Goal: Information Seeking & Learning: Learn about a topic

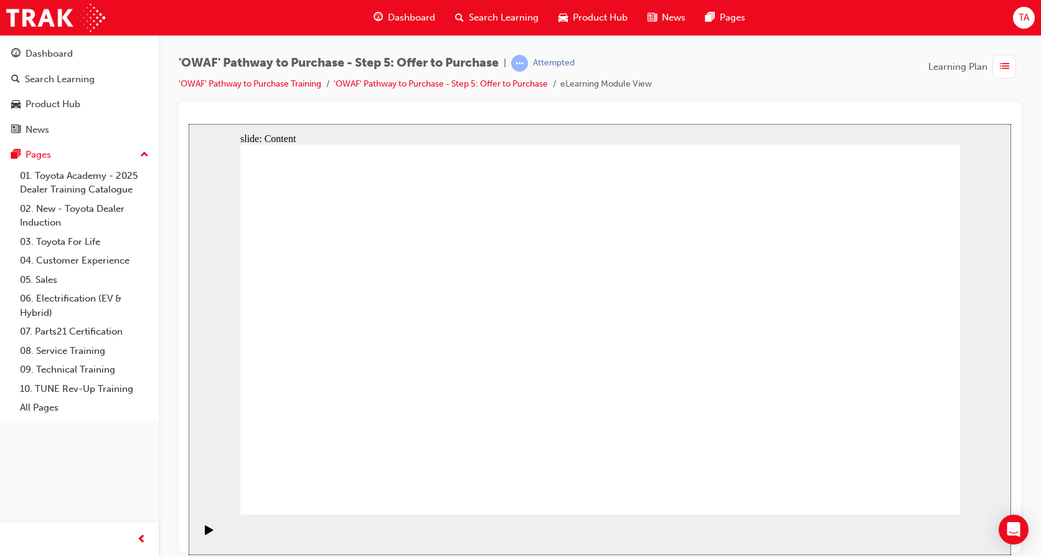
drag, startPoint x: 514, startPoint y: 416, endPoint x: 508, endPoint y: 436, distance: 20.7
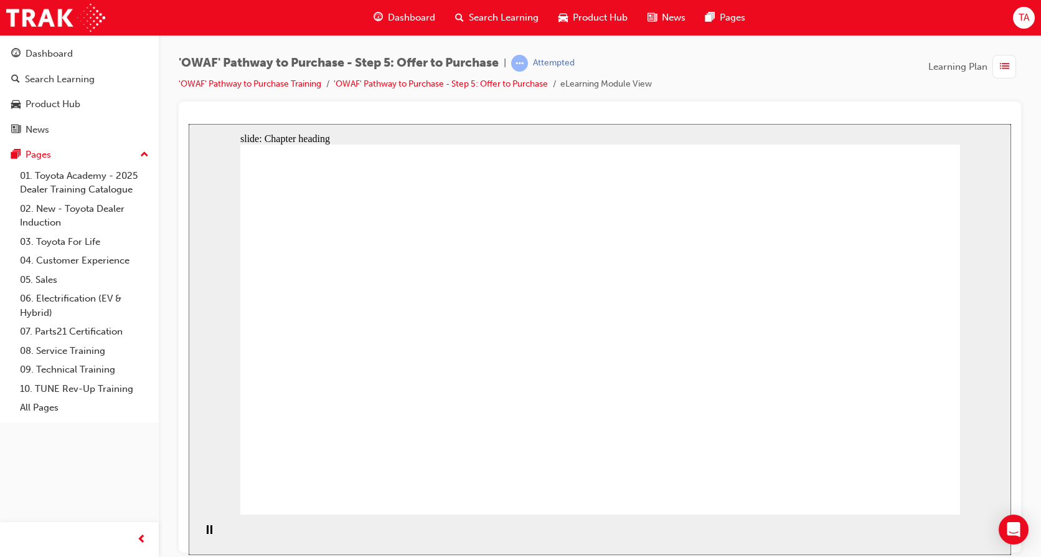
drag, startPoint x: 703, startPoint y: 308, endPoint x: 690, endPoint y: 311, distance: 13.6
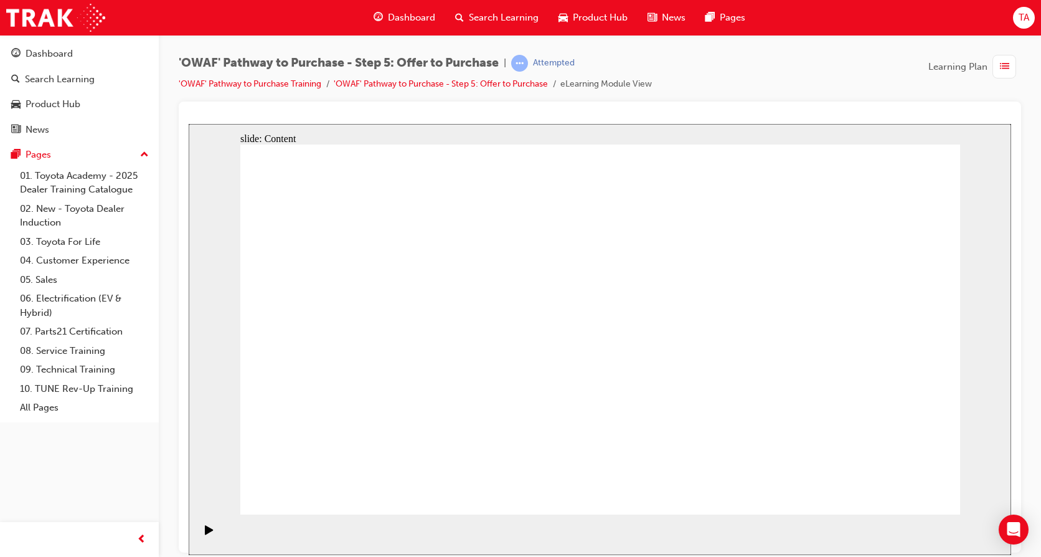
drag, startPoint x: 387, startPoint y: 321, endPoint x: 607, endPoint y: 321, distance: 219.3
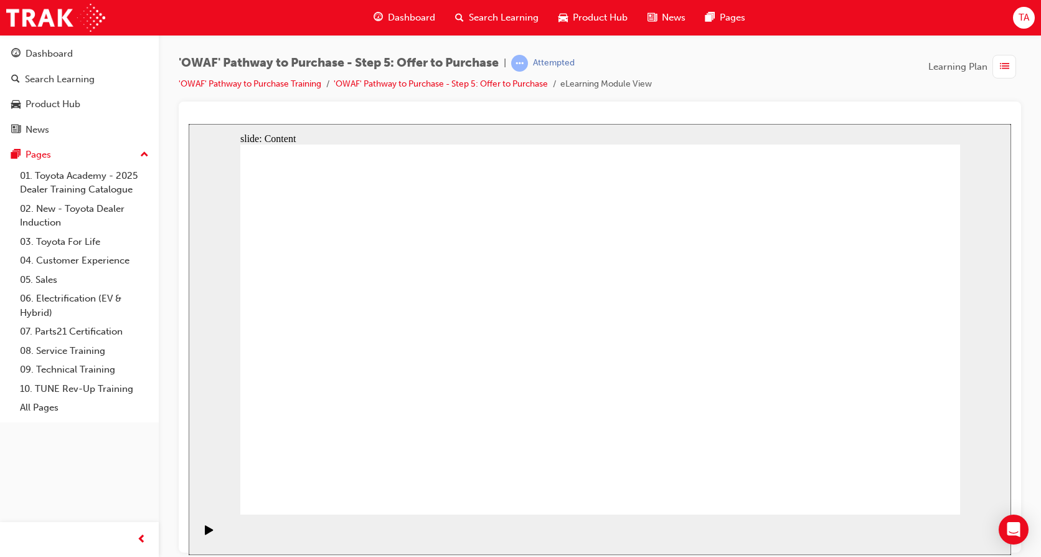
drag, startPoint x: 675, startPoint y: 341, endPoint x: 686, endPoint y: 343, distance: 11.4
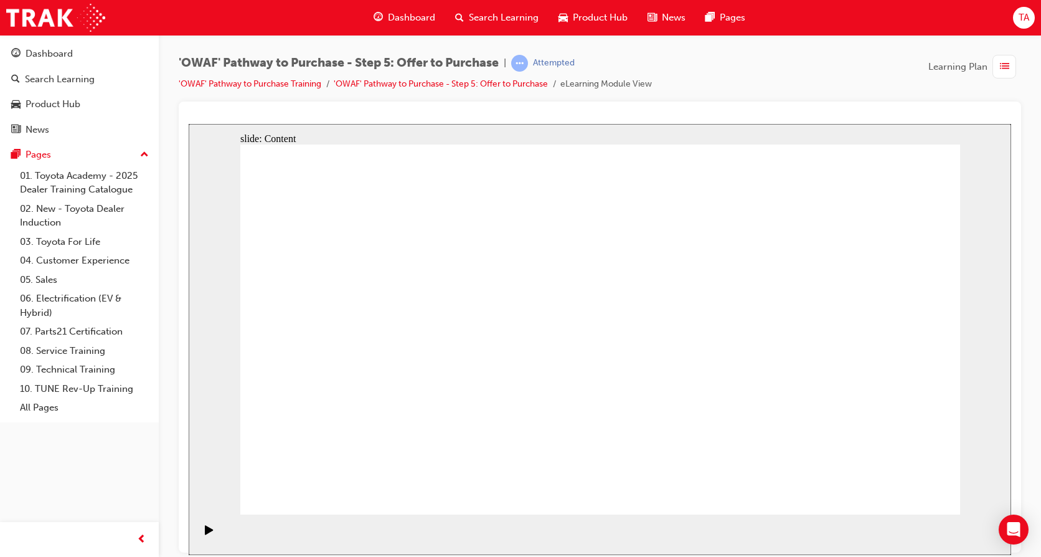
drag, startPoint x: 824, startPoint y: 232, endPoint x: 777, endPoint y: 268, distance: 59.2
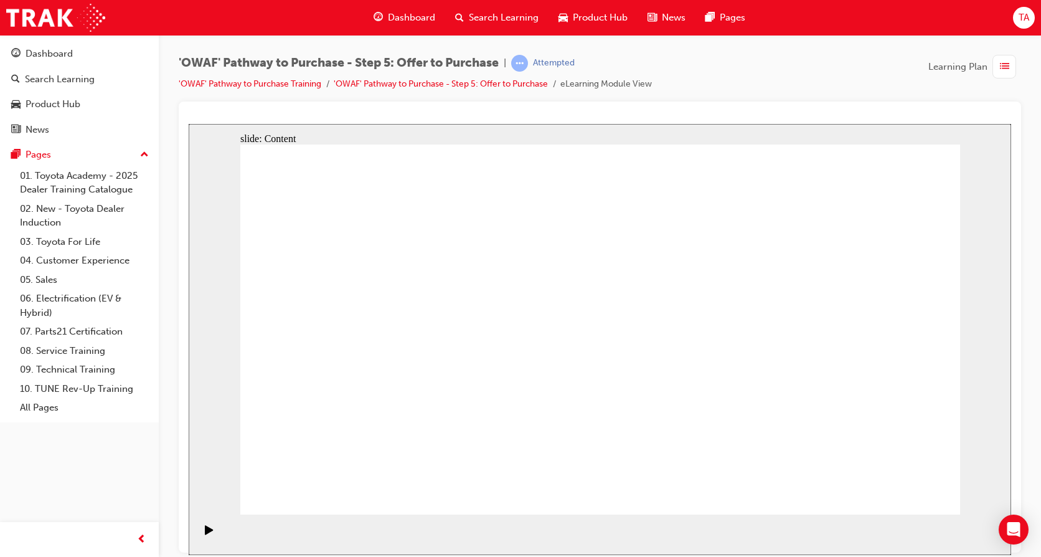
drag, startPoint x: 433, startPoint y: 283, endPoint x: 418, endPoint y: 287, distance: 15.6
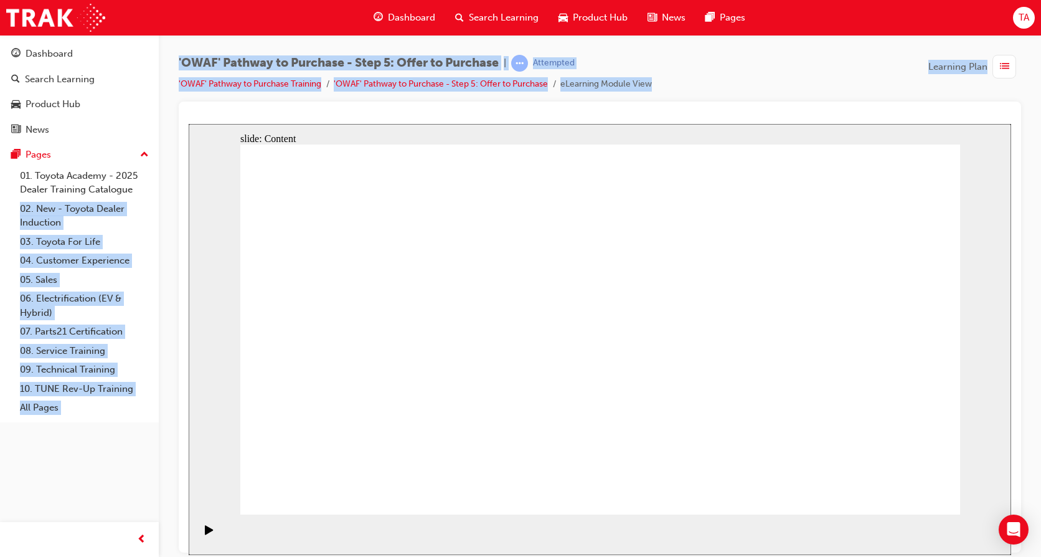
drag, startPoint x: -2, startPoint y: 215, endPoint x: -2, endPoint y: 176, distance: 39.2
click at [0, 176] on html "Your version of Internet Explorer is outdated and not supported. Please upgrade…" at bounding box center [520, 278] width 1041 height 557
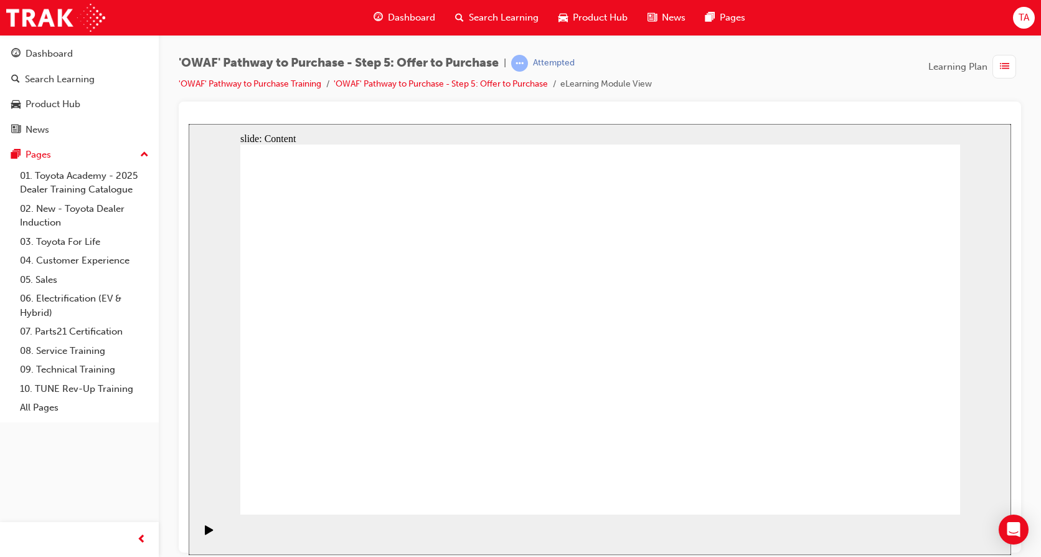
drag, startPoint x: 526, startPoint y: 280, endPoint x: 536, endPoint y: 270, distance: 14.1
drag, startPoint x: 601, startPoint y: 254, endPoint x: 620, endPoint y: 261, distance: 20.1
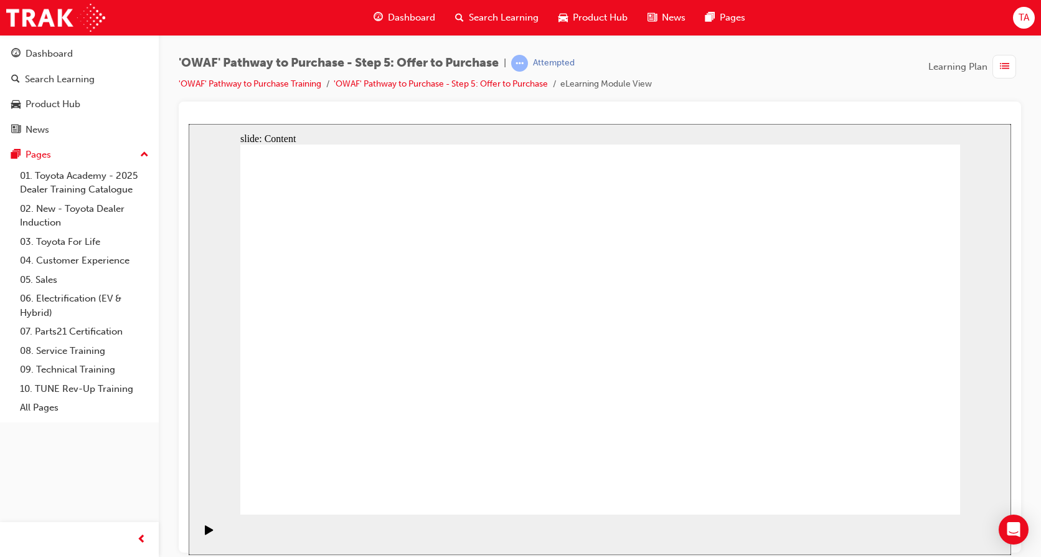
drag, startPoint x: 723, startPoint y: 261, endPoint x: 851, endPoint y: 257, distance: 128.4
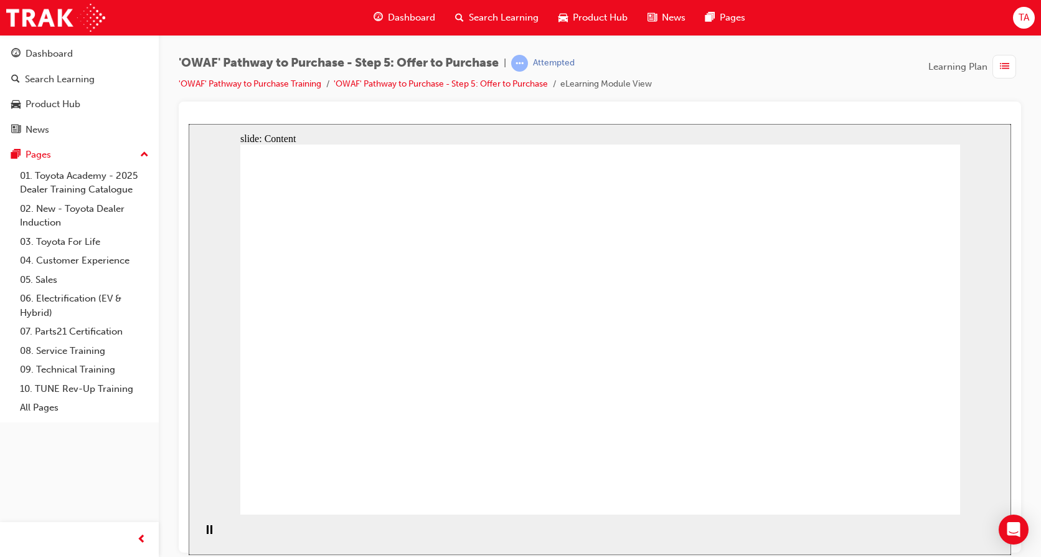
drag, startPoint x: 723, startPoint y: 352, endPoint x: 824, endPoint y: 354, distance: 100.9
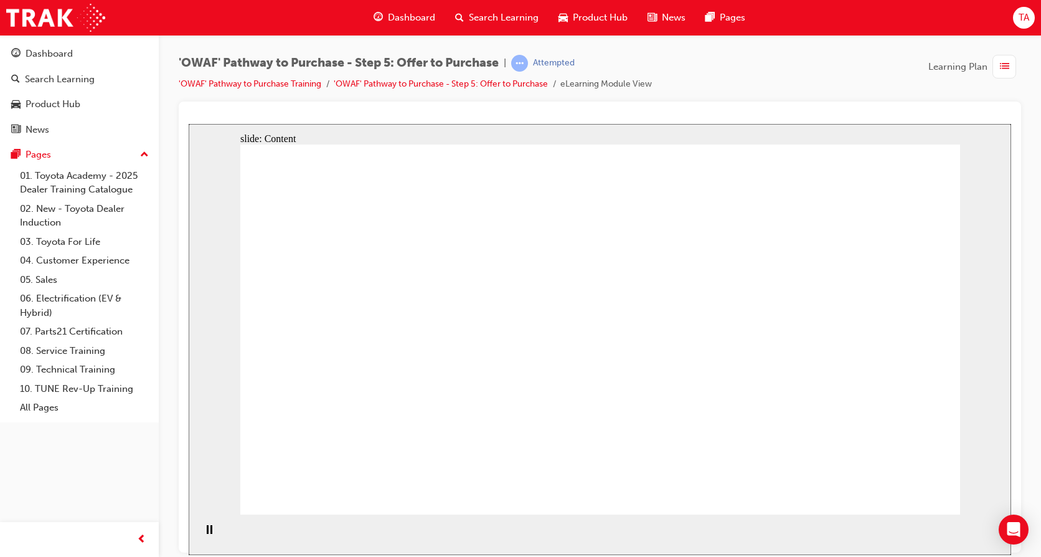
drag, startPoint x: 967, startPoint y: 353, endPoint x: 827, endPoint y: 354, distance: 140.2
click at [962, 354] on div "slide: Content Rectangle 1 Rectangle 1 Group 6 Customer Use your dealership tea…" at bounding box center [600, 338] width 823 height 431
drag, startPoint x: 489, startPoint y: 358, endPoint x: 681, endPoint y: 366, distance: 192.0
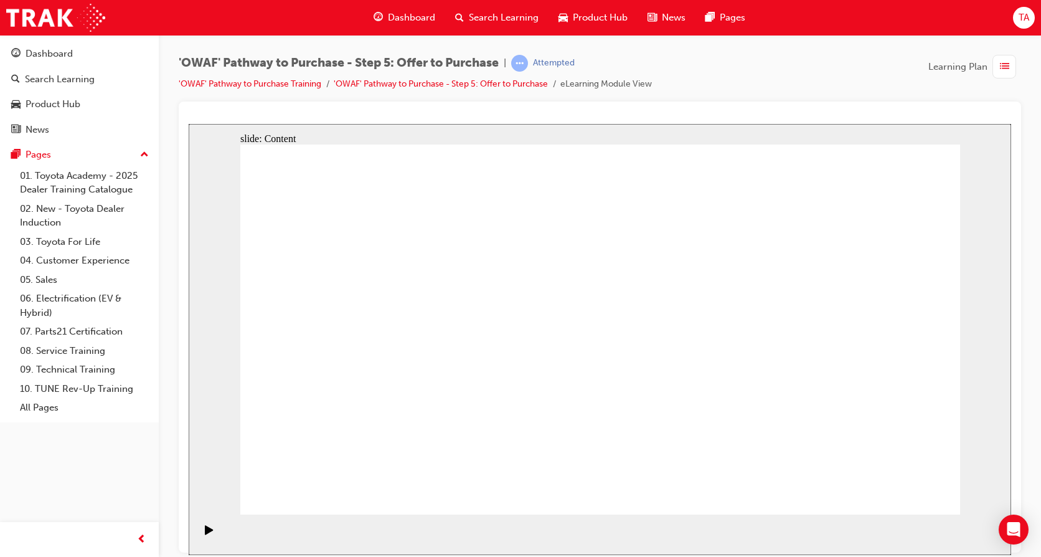
click at [205, 529] on icon "Play (Ctrl+Alt+P)" at bounding box center [209, 528] width 8 height 9
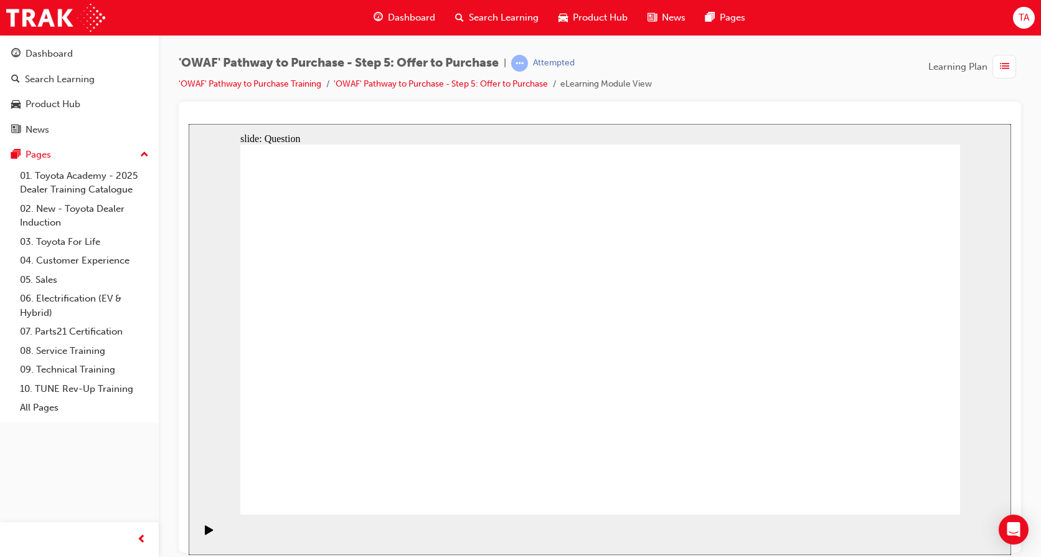
radio input "false"
radio input "true"
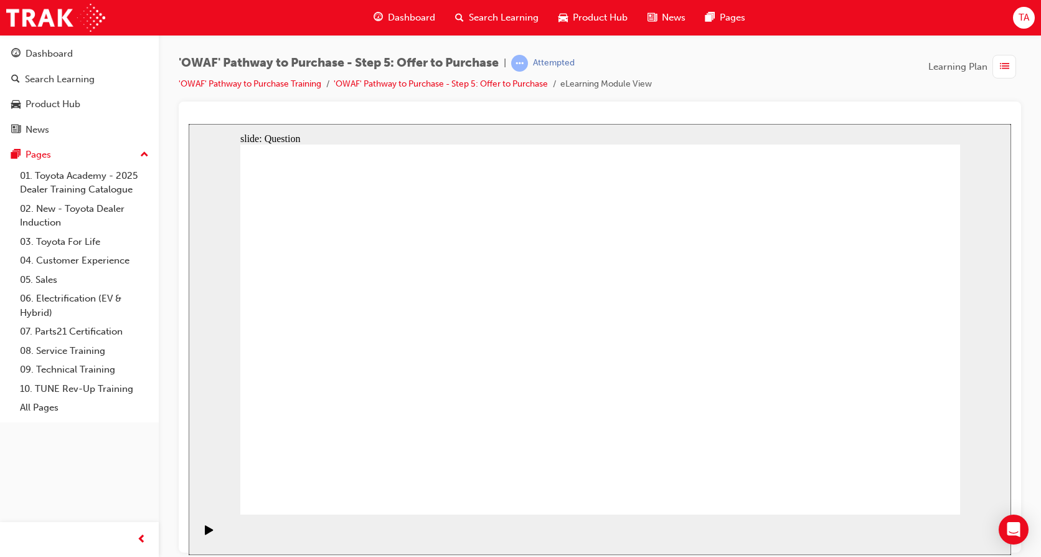
drag, startPoint x: 865, startPoint y: 322, endPoint x: 372, endPoint y: 418, distance: 501.3
drag, startPoint x: 557, startPoint y: 321, endPoint x: 544, endPoint y: 410, distance: 89.9
drag, startPoint x: 710, startPoint y: 346, endPoint x: 669, endPoint y: 417, distance: 82.6
drag, startPoint x: 336, startPoint y: 317, endPoint x: 812, endPoint y: 415, distance: 486.6
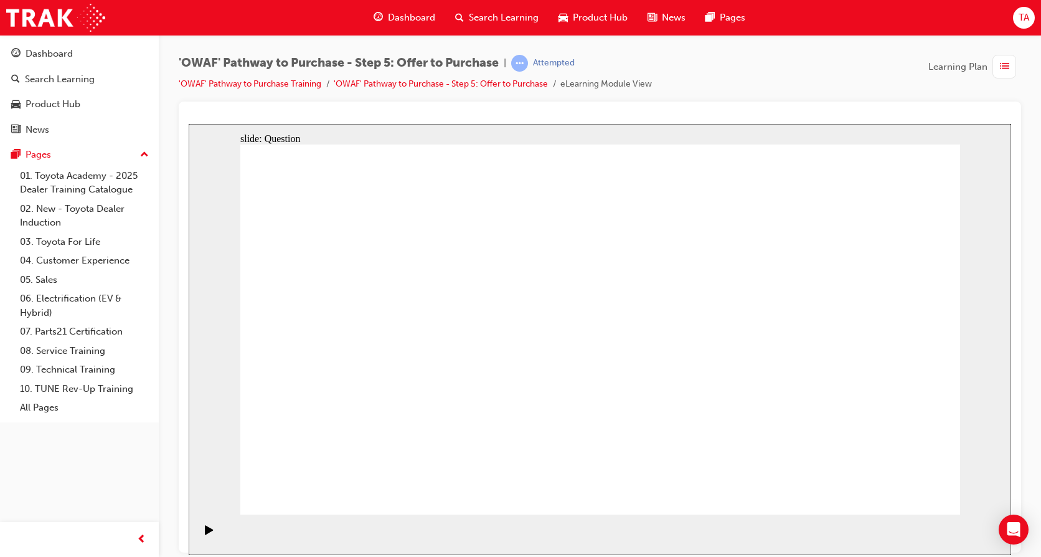
drag, startPoint x: 556, startPoint y: 311, endPoint x: 698, endPoint y: 398, distance: 166.3
drag, startPoint x: 769, startPoint y: 280, endPoint x: 731, endPoint y: 331, distance: 63.5
drag, startPoint x: 756, startPoint y: 319, endPoint x: 541, endPoint y: 407, distance: 232.2
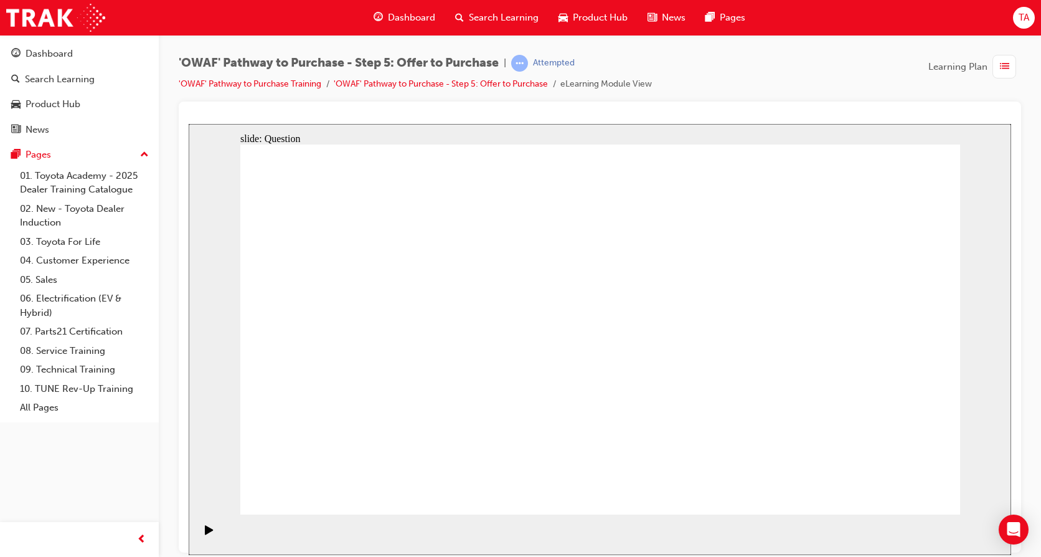
drag, startPoint x: 679, startPoint y: 422, endPoint x: 821, endPoint y: 414, distance: 142.3
drag, startPoint x: 278, startPoint y: 274, endPoint x: 293, endPoint y: 279, distance: 16.4
drag, startPoint x: 326, startPoint y: 300, endPoint x: 675, endPoint y: 397, distance: 362.1
drag, startPoint x: 695, startPoint y: 316, endPoint x: 537, endPoint y: 321, distance: 158.3
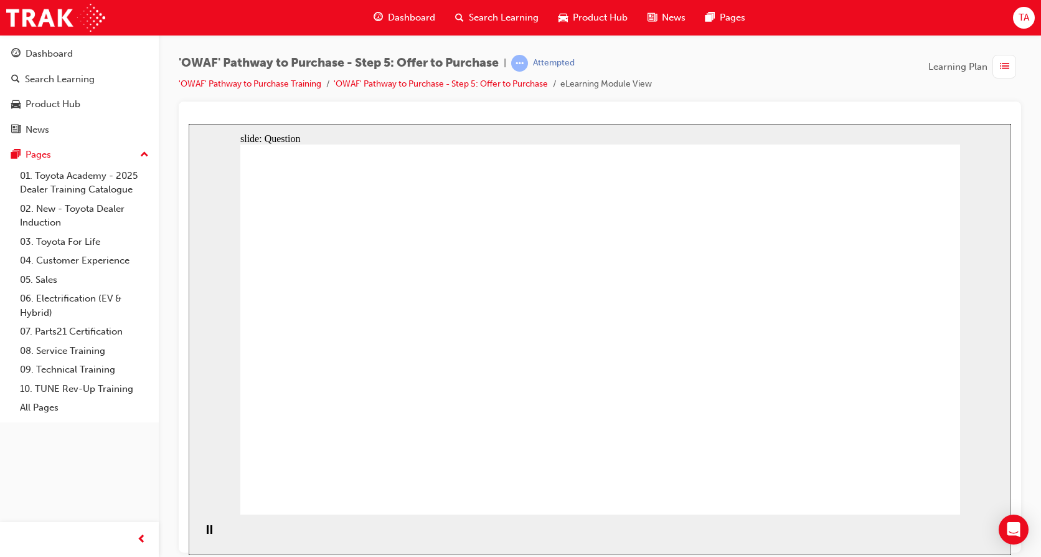
drag, startPoint x: 797, startPoint y: 311, endPoint x: 359, endPoint y: 315, distance: 438.5
drag, startPoint x: 756, startPoint y: 359, endPoint x: 359, endPoint y: 359, distance: 397.4
drag, startPoint x: 323, startPoint y: 363, endPoint x: 380, endPoint y: 367, distance: 56.9
drag, startPoint x: 764, startPoint y: 429, endPoint x: 597, endPoint y: 369, distance: 177.3
drag, startPoint x: 861, startPoint y: 371, endPoint x: 385, endPoint y: 432, distance: 480.5
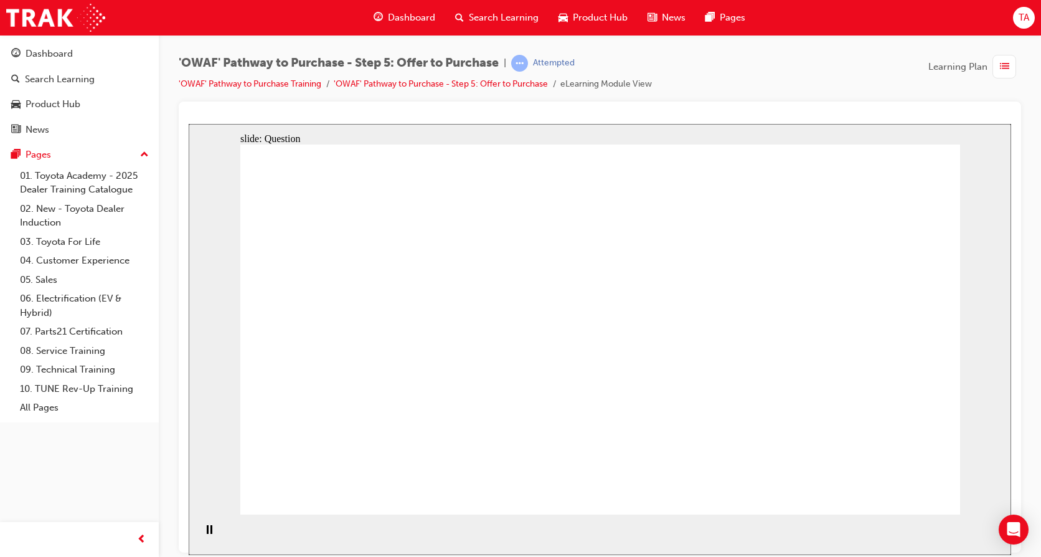
drag, startPoint x: 762, startPoint y: 427, endPoint x: 603, endPoint y: 431, distance: 159.5
checkbox input "true"
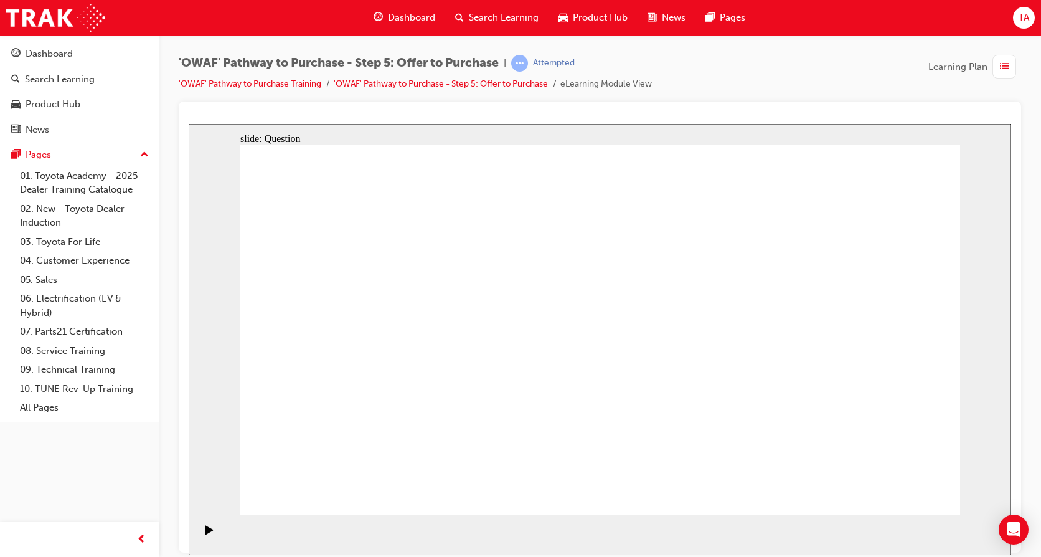
checkbox input "true"
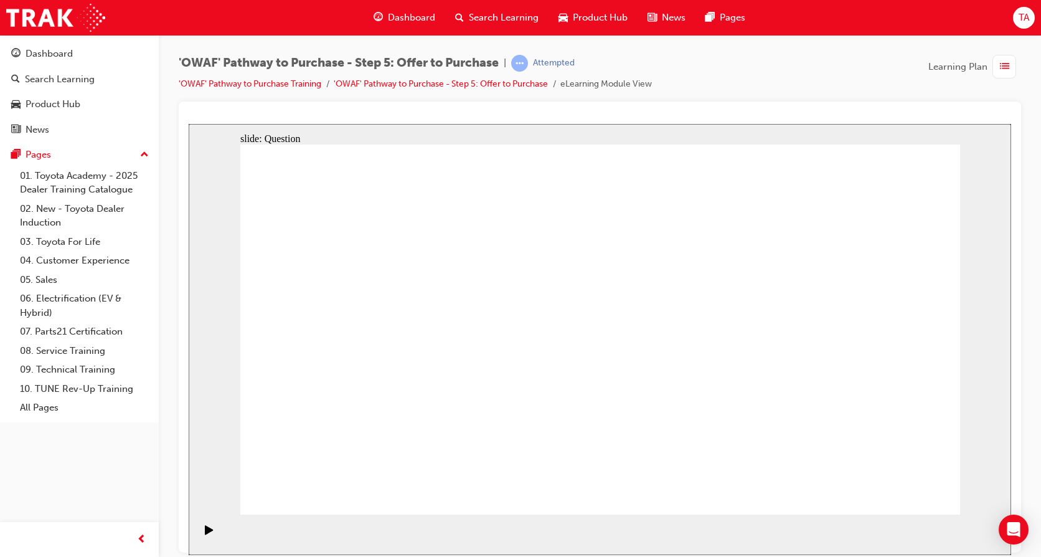
checkbox input "false"
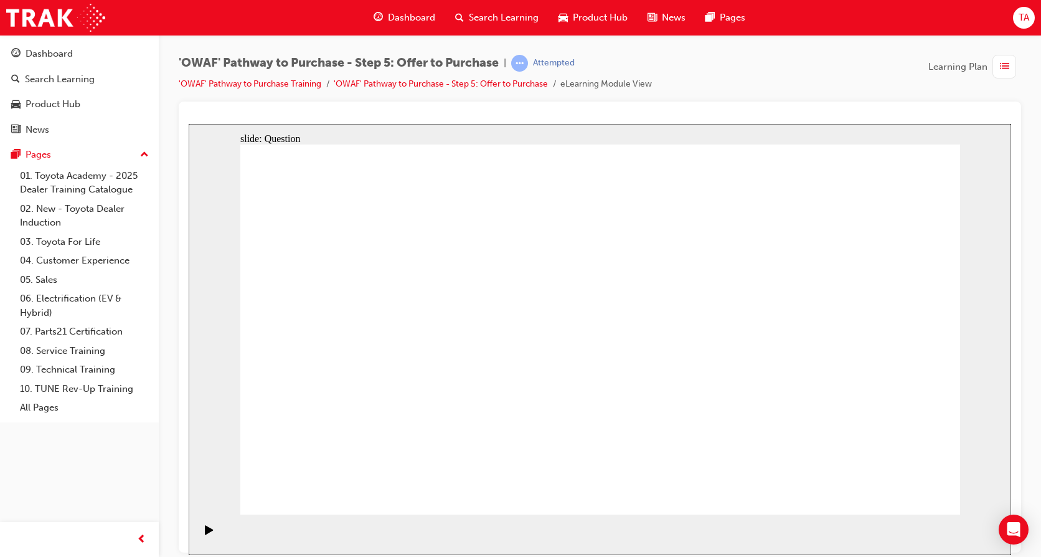
radio input "true"
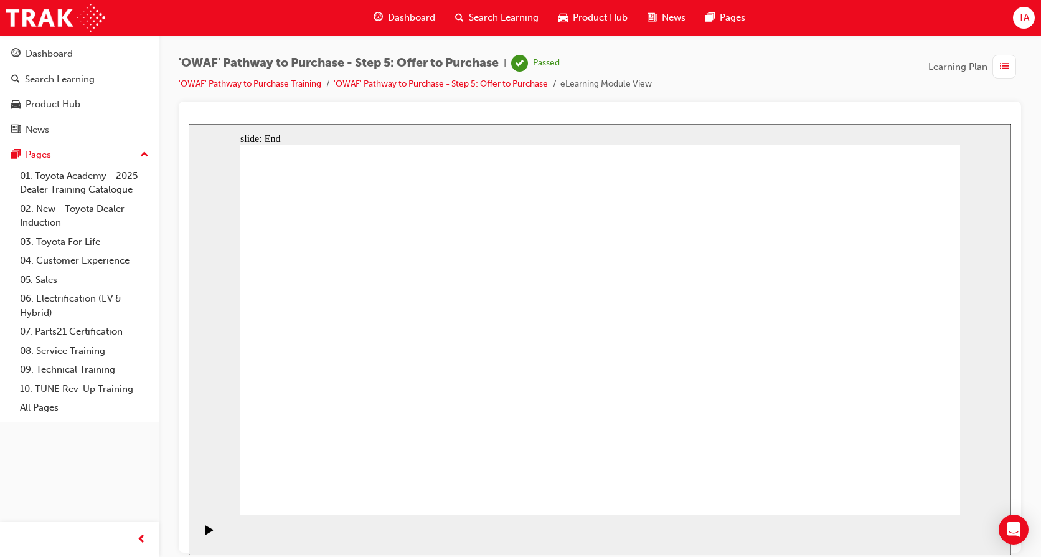
click at [402, 27] on div "Dashboard" at bounding box center [405, 18] width 82 height 26
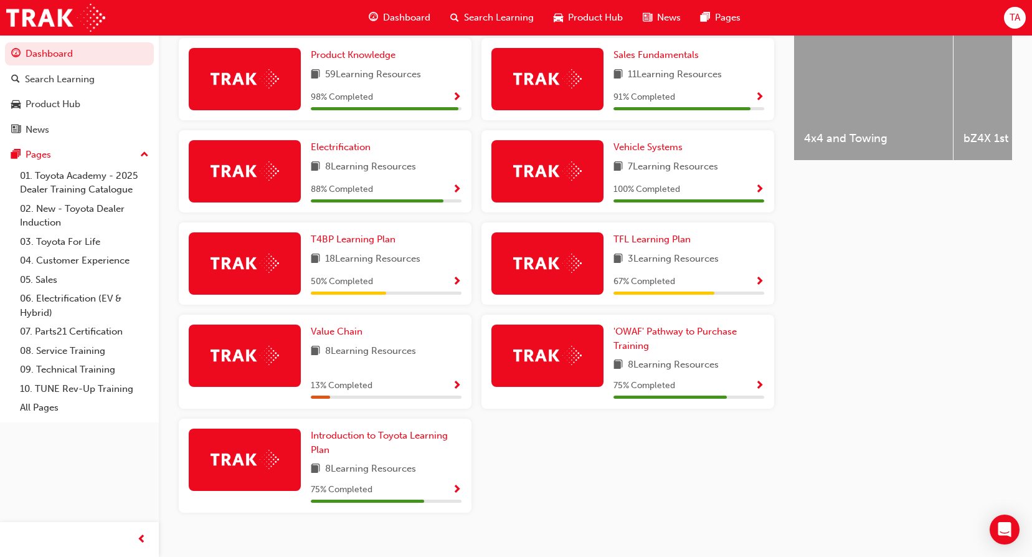
scroll to position [543, 0]
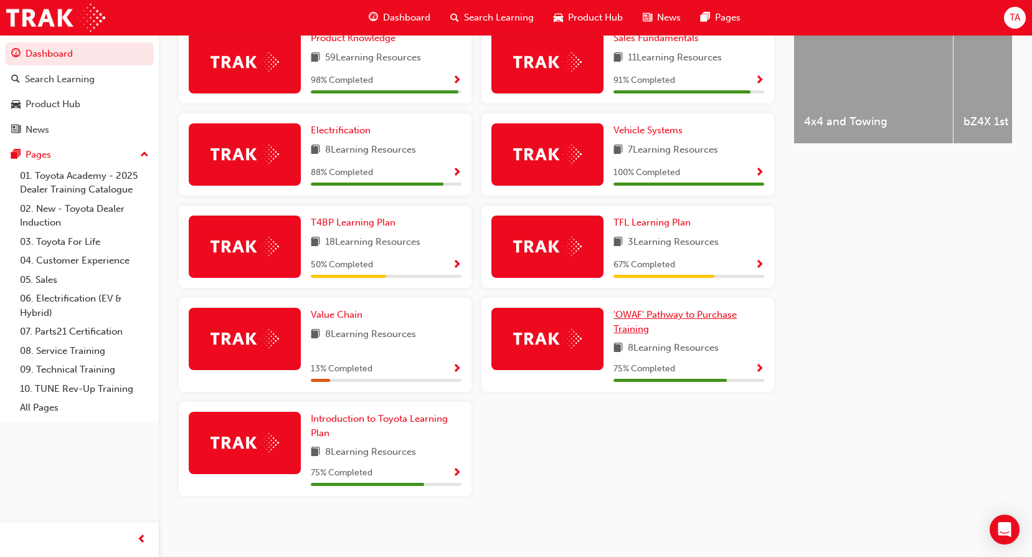
click at [635, 323] on span "'OWAF' Pathway to Purchase Training" at bounding box center [675, 322] width 123 height 26
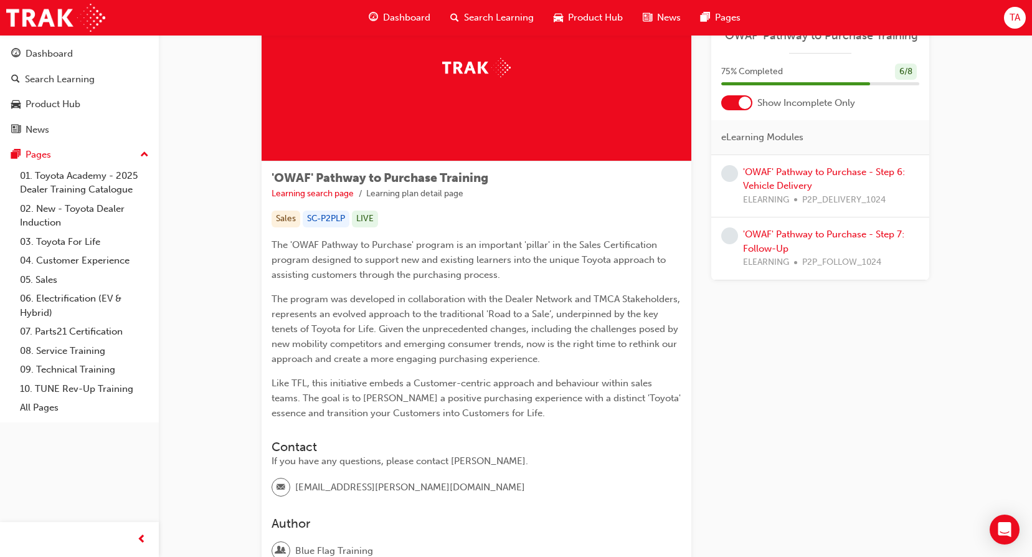
scroll to position [204, 0]
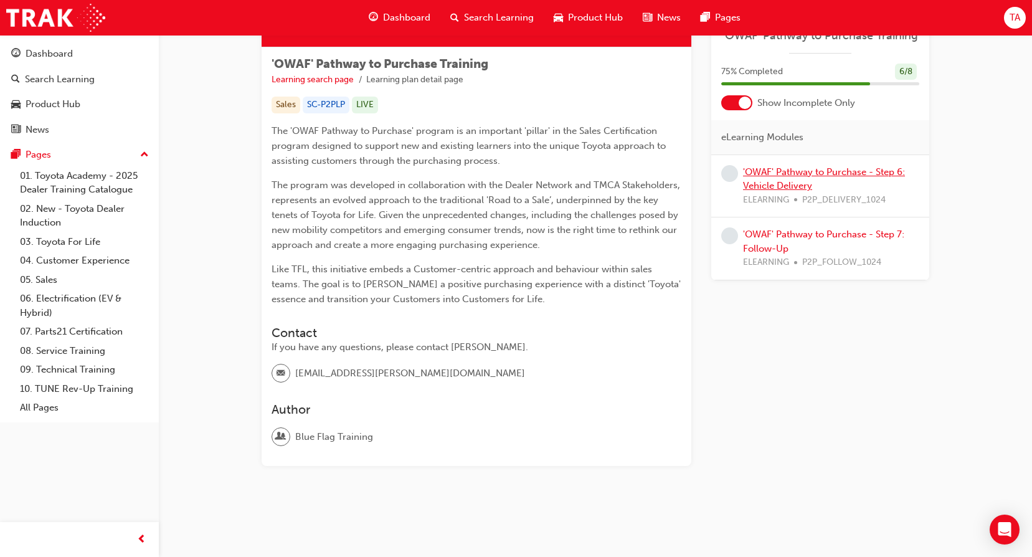
click at [805, 170] on link "'OWAF' Pathway to Purchase - Step 6: Vehicle Delivery" at bounding box center [824, 179] width 162 height 26
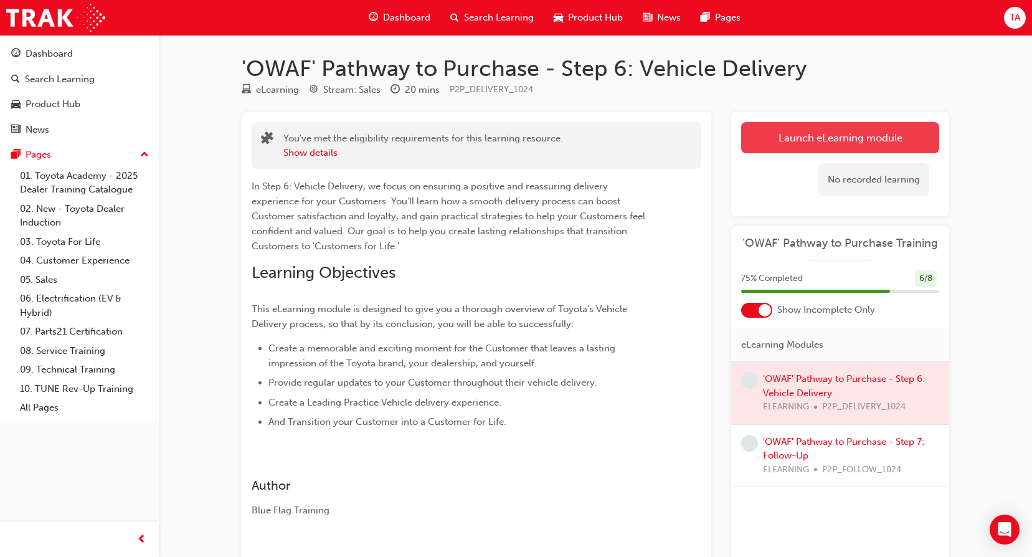
click at [855, 151] on link "Launch eLearning module" at bounding box center [840, 137] width 198 height 31
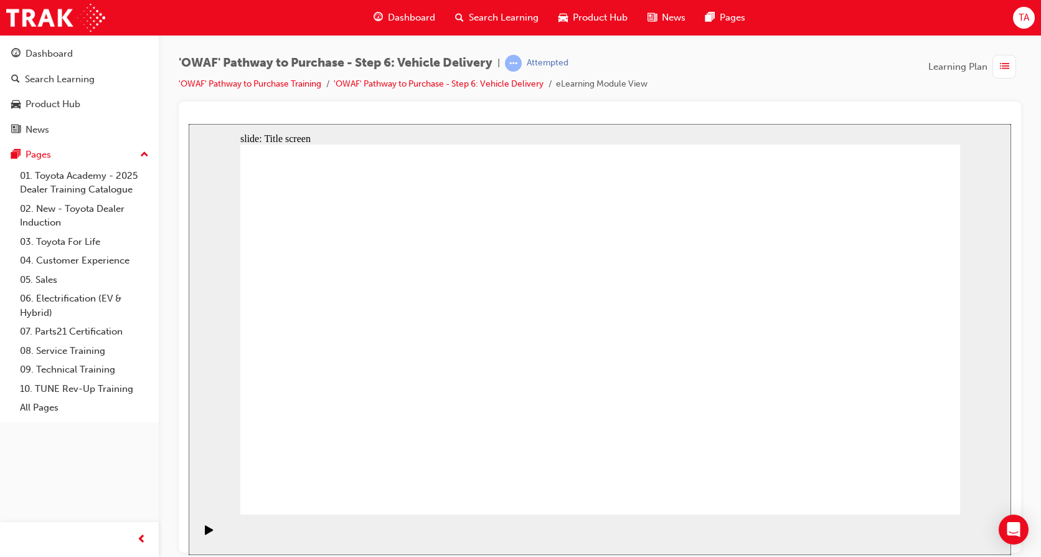
drag, startPoint x: 602, startPoint y: 468, endPoint x: 596, endPoint y: 483, distance: 16.8
drag, startPoint x: 934, startPoint y: 497, endPoint x: 894, endPoint y: 485, distance: 41.8
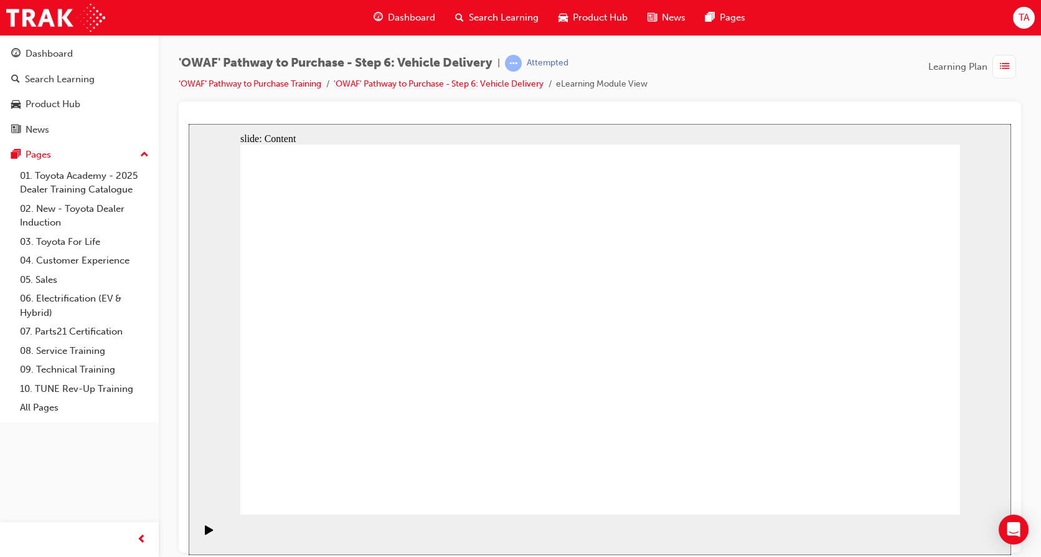
drag, startPoint x: 820, startPoint y: 346, endPoint x: 820, endPoint y: 359, distance: 12.5
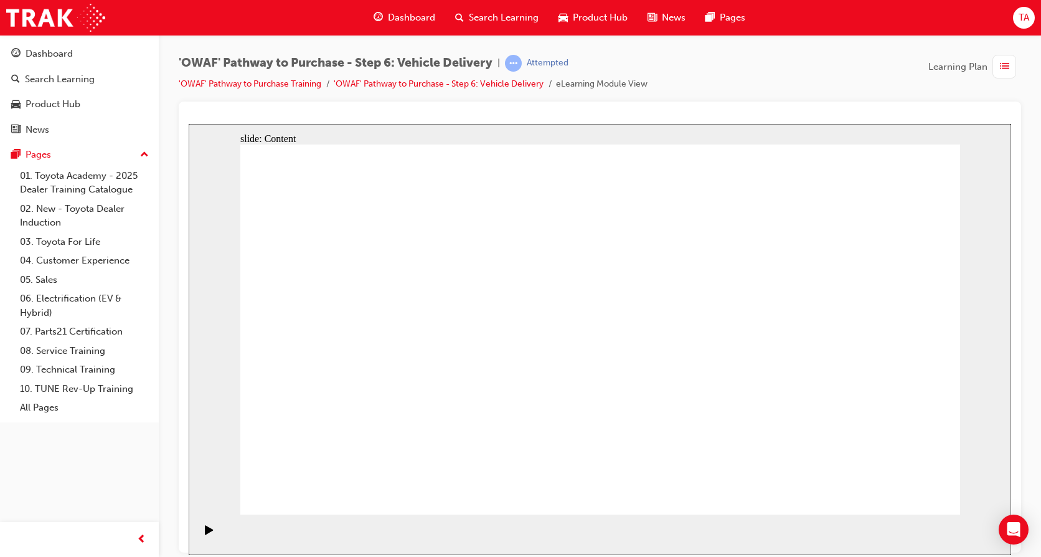
drag, startPoint x: 625, startPoint y: 301, endPoint x: 498, endPoint y: 290, distance: 126.9
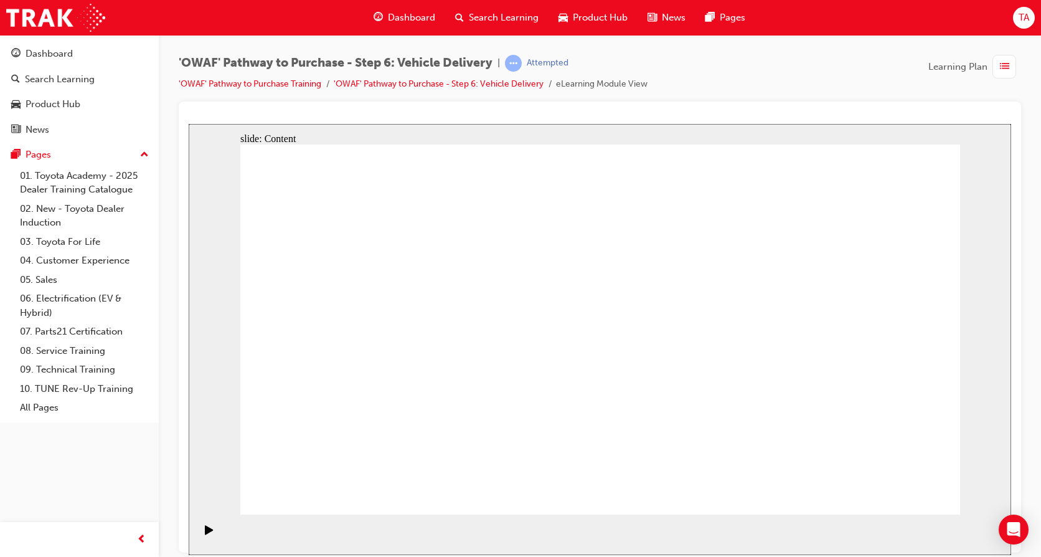
drag, startPoint x: 895, startPoint y: 402, endPoint x: 683, endPoint y: 370, distance: 214.2
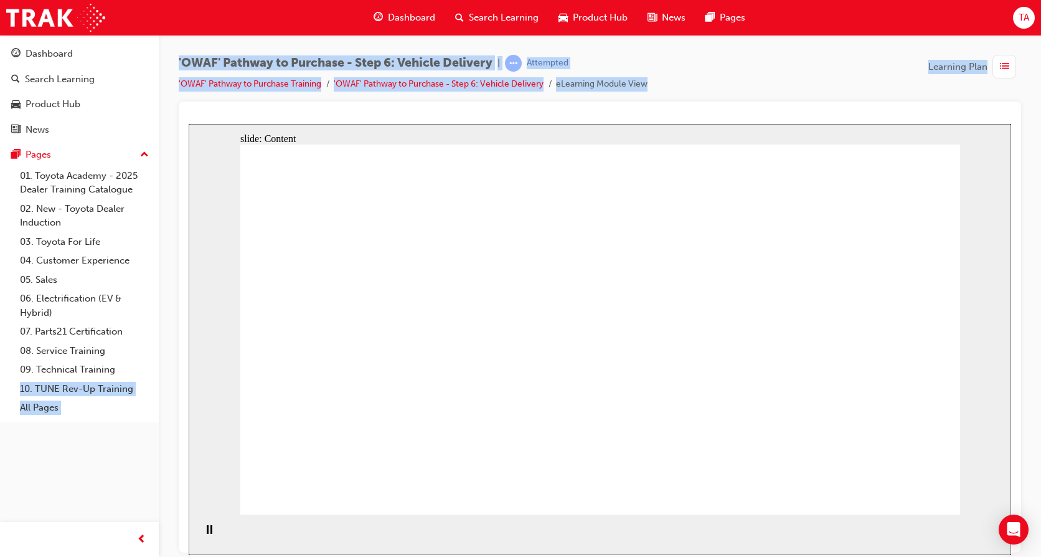
drag, startPoint x: 0, startPoint y: 387, endPoint x: -11, endPoint y: 310, distance: 78.6
click at [0, 310] on html "Your version of Internet Explorer is outdated and not supported. Please upgrade…" at bounding box center [520, 278] width 1041 height 557
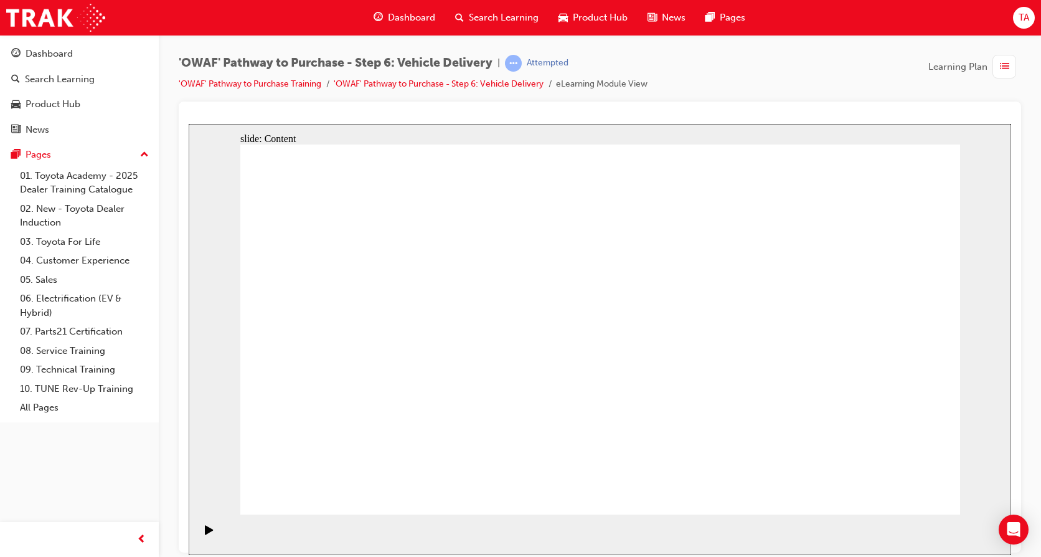
drag, startPoint x: 923, startPoint y: 500, endPoint x: 901, endPoint y: 486, distance: 26.3
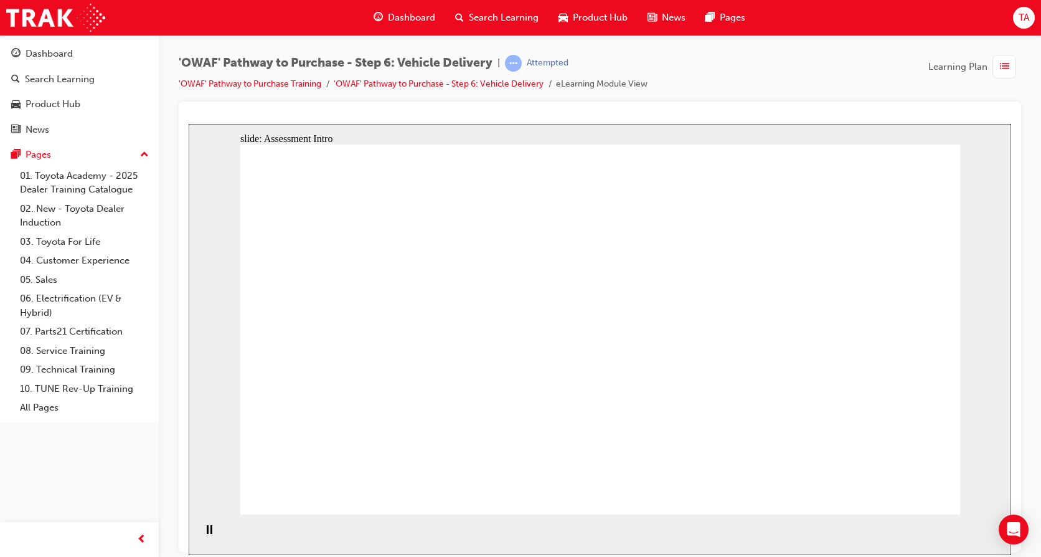
radio input "true"
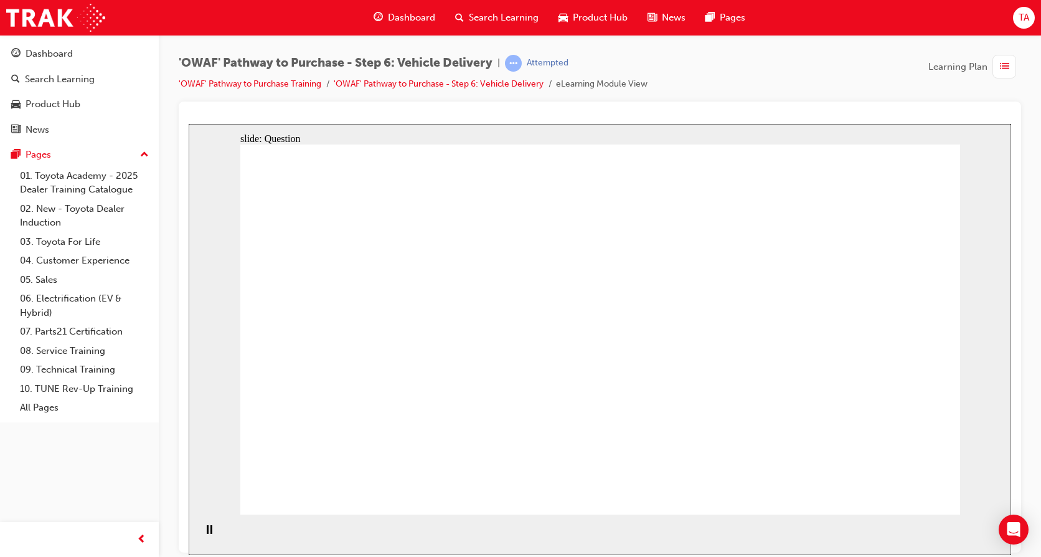
drag, startPoint x: 478, startPoint y: 457, endPoint x: 506, endPoint y: 305, distance: 153.9
drag, startPoint x: 629, startPoint y: 412, endPoint x: 762, endPoint y: 298, distance: 174.9
drag, startPoint x: 732, startPoint y: 397, endPoint x: 447, endPoint y: 320, distance: 295.4
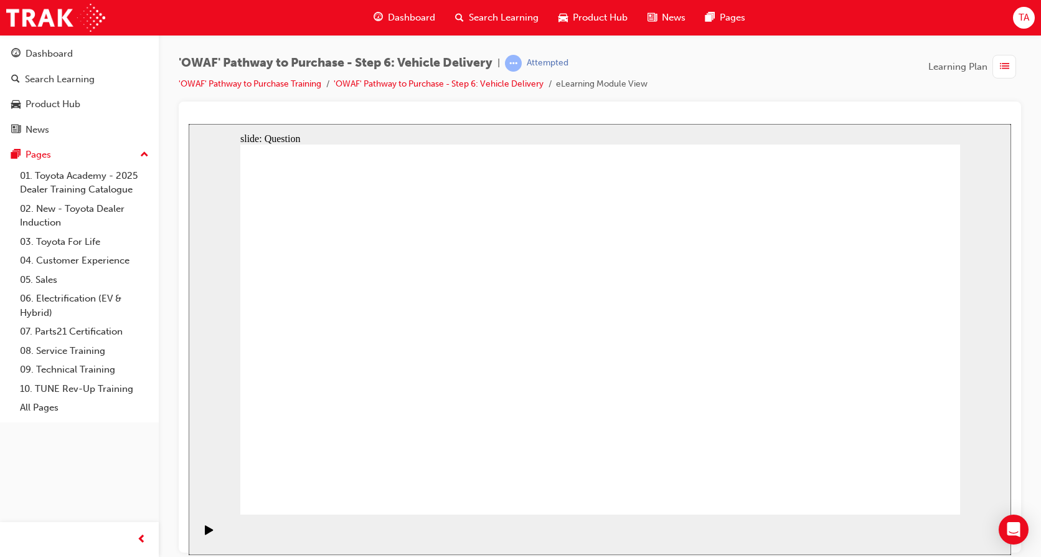
drag, startPoint x: 486, startPoint y: 305, endPoint x: 457, endPoint y: 453, distance: 150.5
drag, startPoint x: 462, startPoint y: 412, endPoint x: 492, endPoint y: 294, distance: 122.1
checkbox input "true"
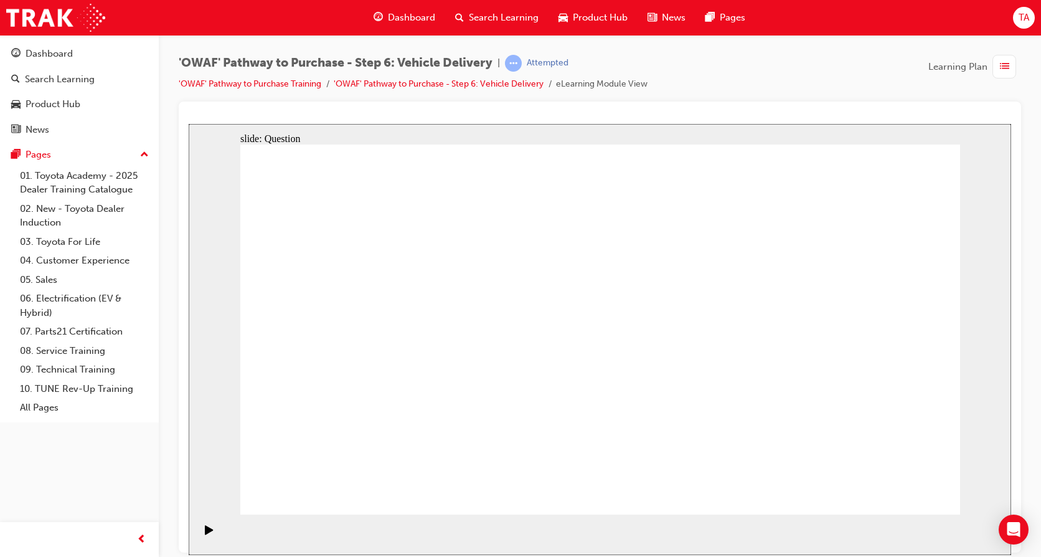
checkbox input "true"
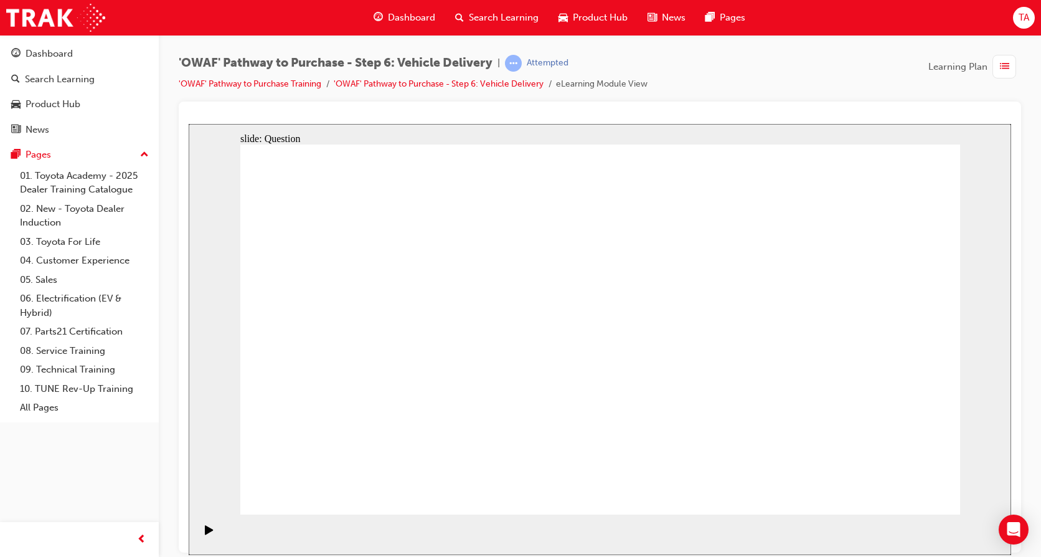
drag, startPoint x: 839, startPoint y: 374, endPoint x: 407, endPoint y: 425, distance: 435.3
drag, startPoint x: 871, startPoint y: 375, endPoint x: 363, endPoint y: 395, distance: 509.3
drag, startPoint x: 837, startPoint y: 378, endPoint x: 599, endPoint y: 411, distance: 239.6
drag, startPoint x: 850, startPoint y: 366, endPoint x: 363, endPoint y: 415, distance: 489.0
drag, startPoint x: 817, startPoint y: 359, endPoint x: 865, endPoint y: 316, distance: 64.4
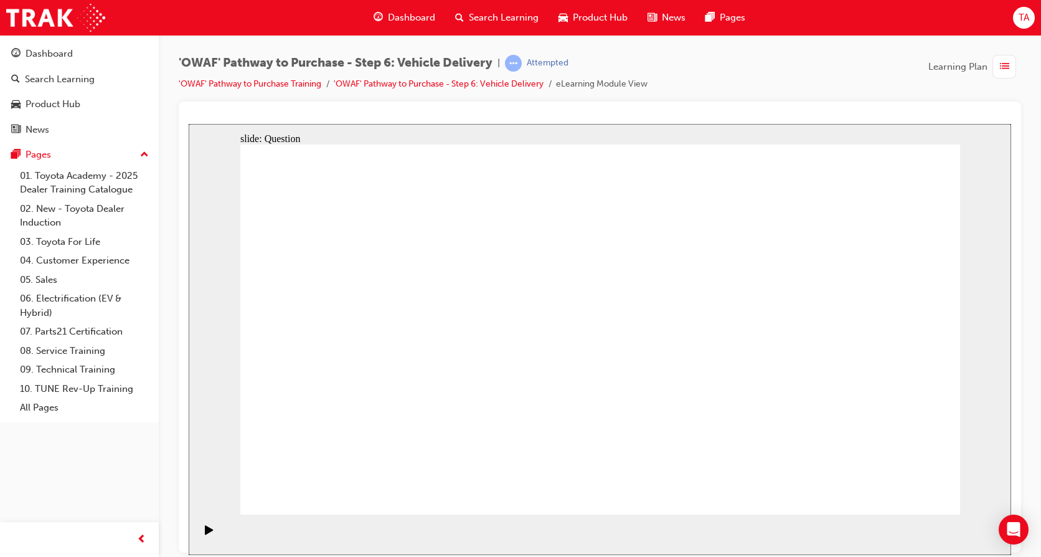
drag, startPoint x: 869, startPoint y: 363, endPoint x: 623, endPoint y: 388, distance: 247.3
drag, startPoint x: 866, startPoint y: 382, endPoint x: 616, endPoint y: 414, distance: 252.3
drag, startPoint x: 857, startPoint y: 372, endPoint x: 386, endPoint y: 380, distance: 471.6
drag, startPoint x: 838, startPoint y: 364, endPoint x: 359, endPoint y: 376, distance: 479.1
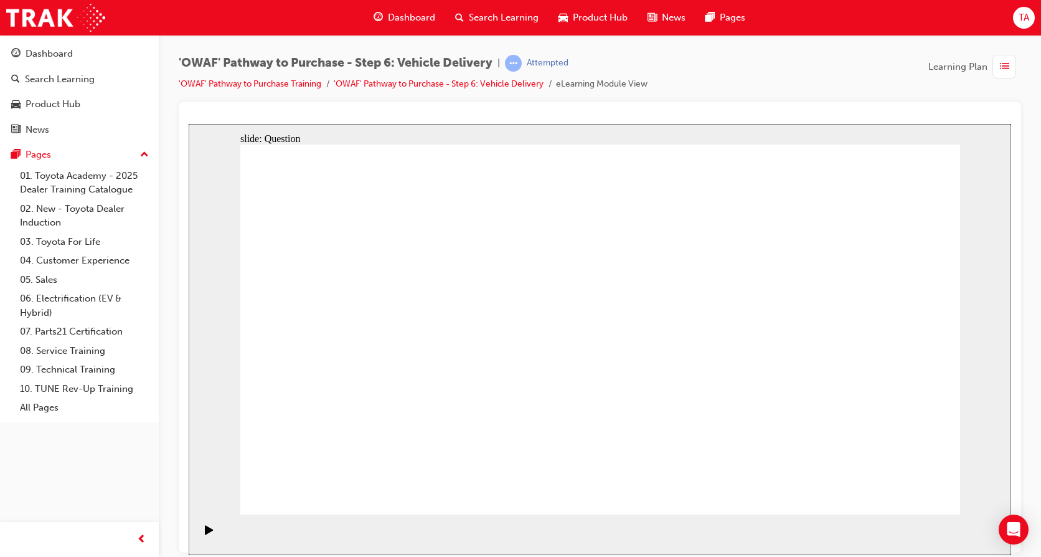
drag, startPoint x: 820, startPoint y: 353, endPoint x: 346, endPoint y: 359, distance: 474.7
drag, startPoint x: 876, startPoint y: 340, endPoint x: 395, endPoint y: 375, distance: 482.1
drag, startPoint x: 867, startPoint y: 341, endPoint x: 661, endPoint y: 371, distance: 208.3
drag, startPoint x: 851, startPoint y: 348, endPoint x: 397, endPoint y: 382, distance: 454.8
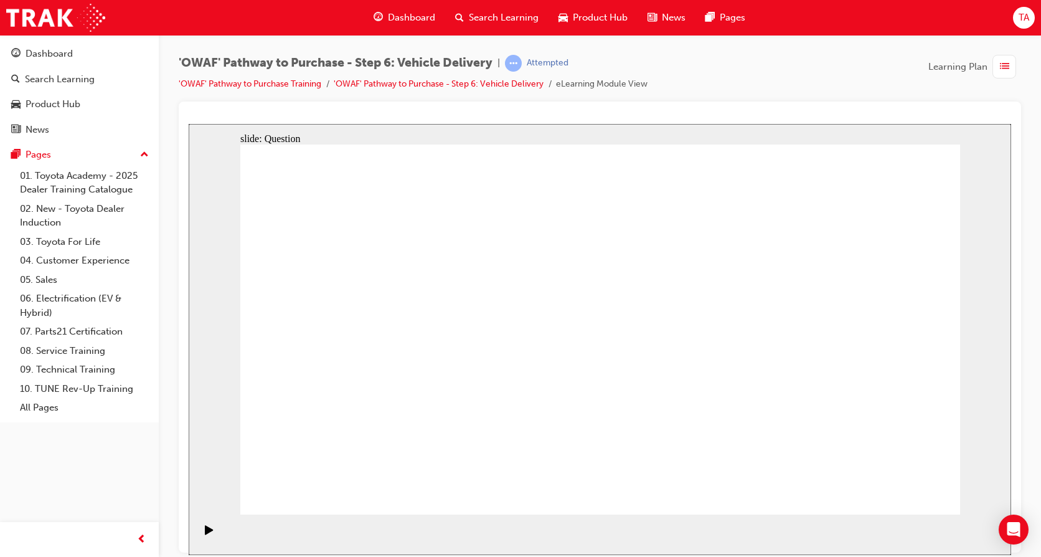
drag, startPoint x: 840, startPoint y: 358, endPoint x: 384, endPoint y: 384, distance: 456.7
drag, startPoint x: 855, startPoint y: 358, endPoint x: 680, endPoint y: 381, distance: 177.2
drag, startPoint x: 853, startPoint y: 364, endPoint x: 586, endPoint y: 382, distance: 268.5
drag, startPoint x: 870, startPoint y: 363, endPoint x: 473, endPoint y: 393, distance: 398.5
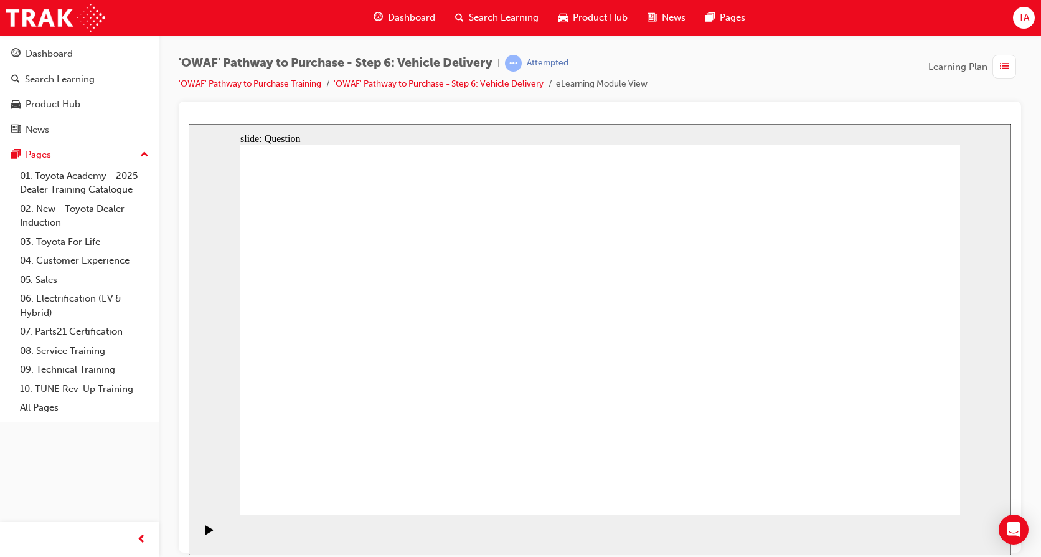
radio input "true"
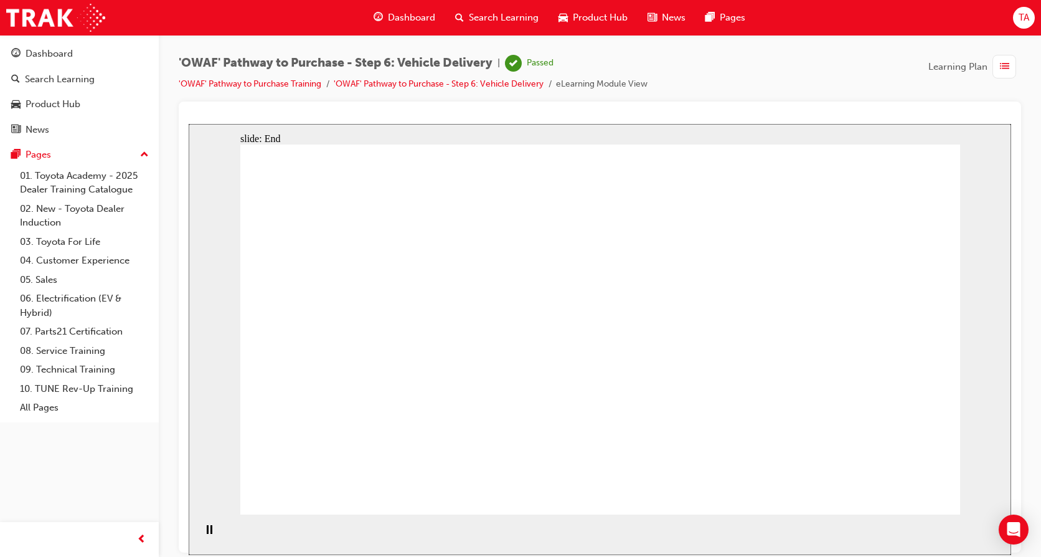
click at [396, 14] on span "Dashboard" at bounding box center [411, 18] width 47 height 14
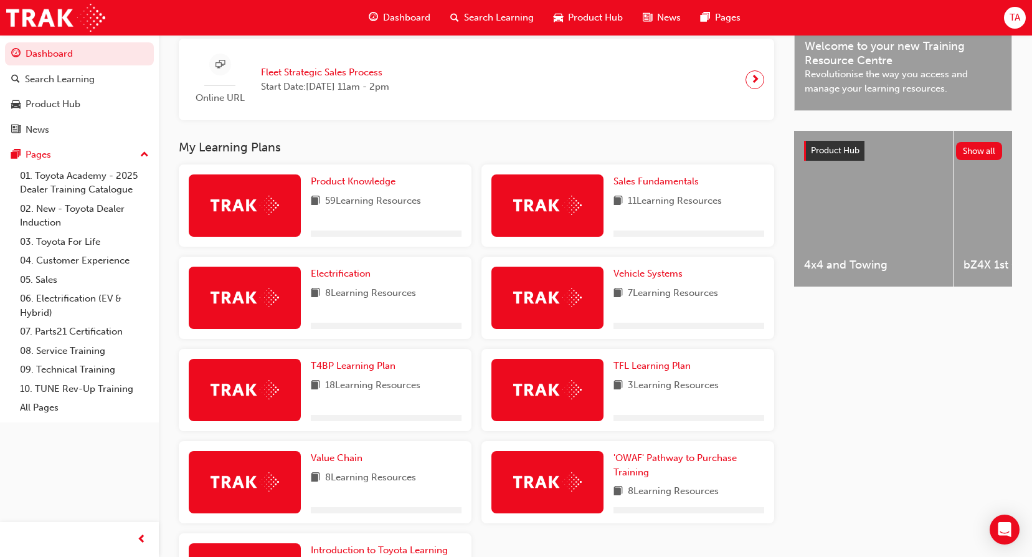
scroll to position [519, 0]
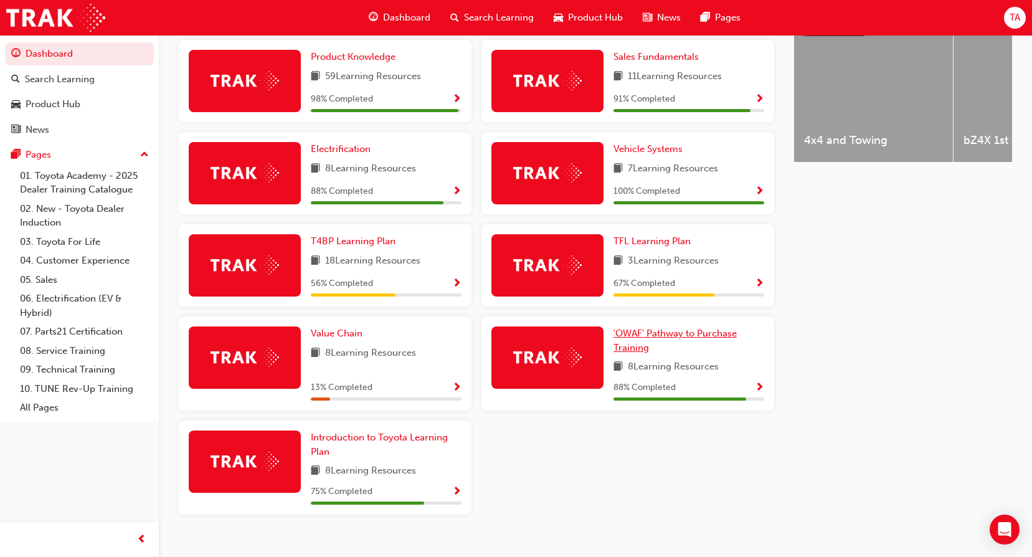
click at [632, 339] on span "'OWAF' Pathway to Purchase Training" at bounding box center [675, 341] width 123 height 26
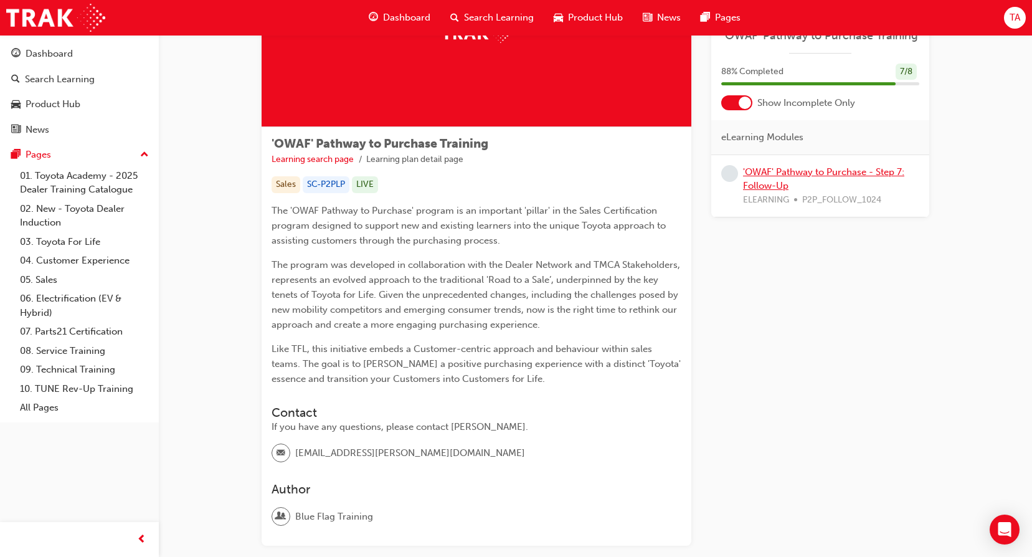
click at [800, 173] on link "'OWAF' Pathway to Purchase - Step 7: Follow-Up" at bounding box center [823, 179] width 161 height 26
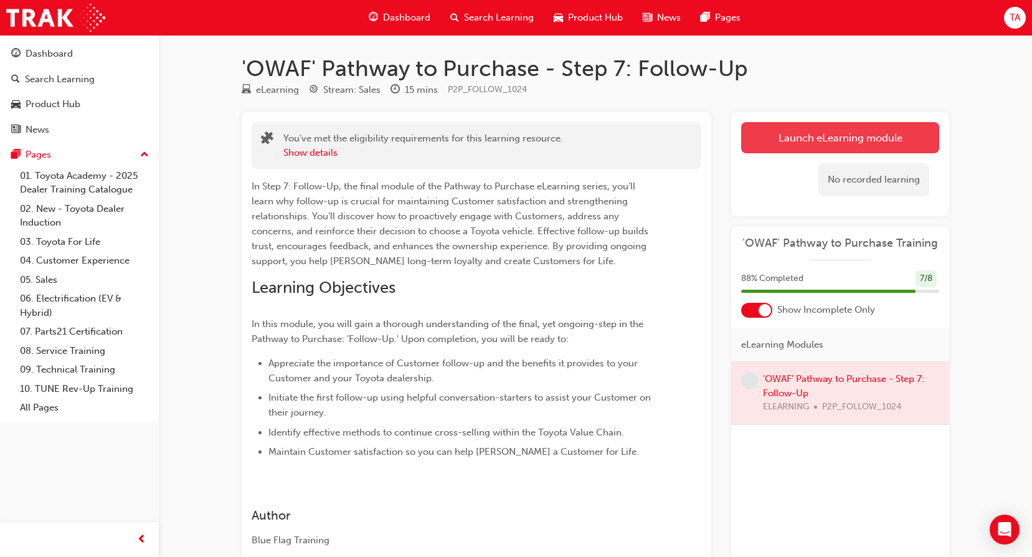
click at [838, 128] on link "Launch eLearning module" at bounding box center [840, 137] width 198 height 31
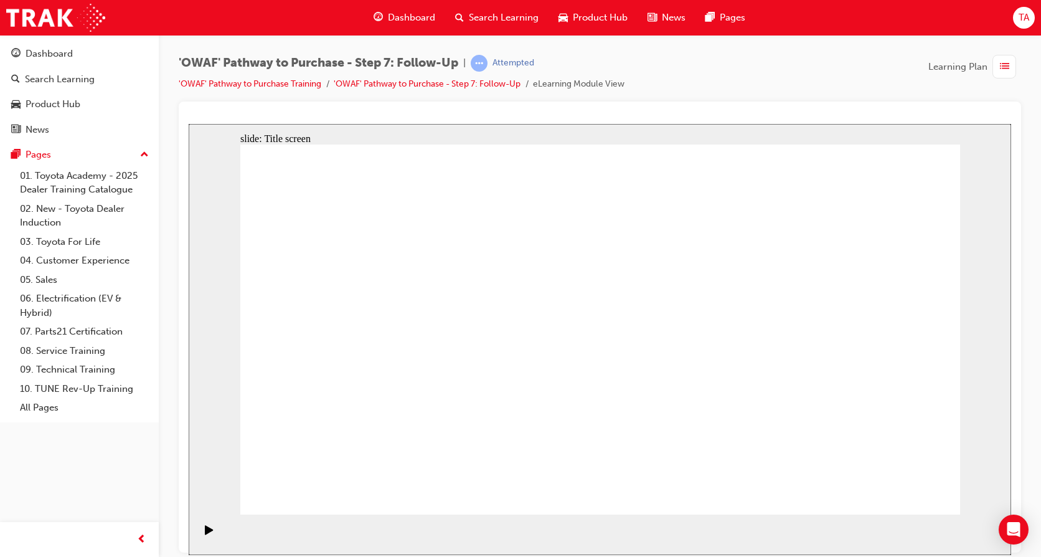
drag, startPoint x: 869, startPoint y: 484, endPoint x: 894, endPoint y: 488, distance: 25.3
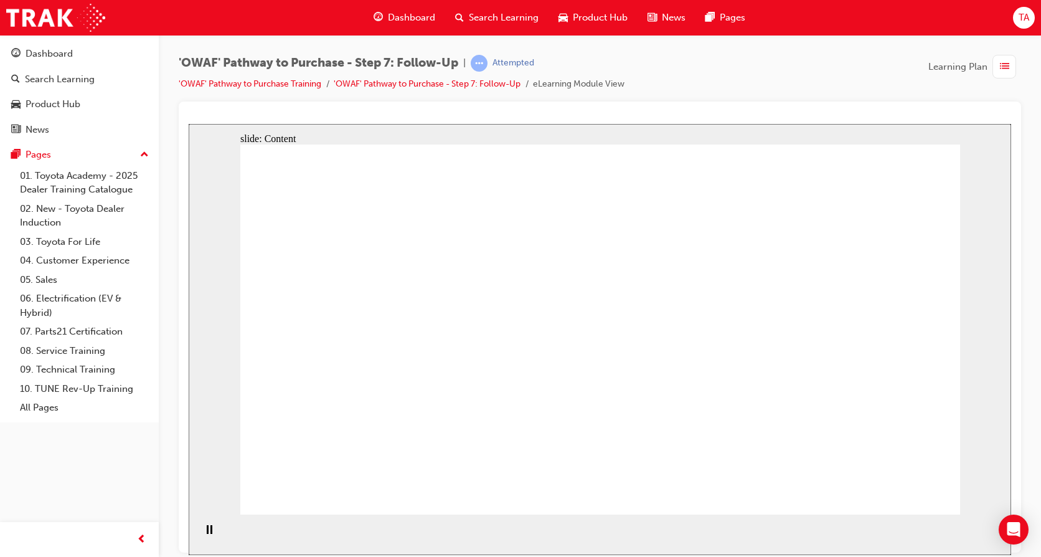
drag, startPoint x: 812, startPoint y: 328, endPoint x: 839, endPoint y: 328, distance: 27.4
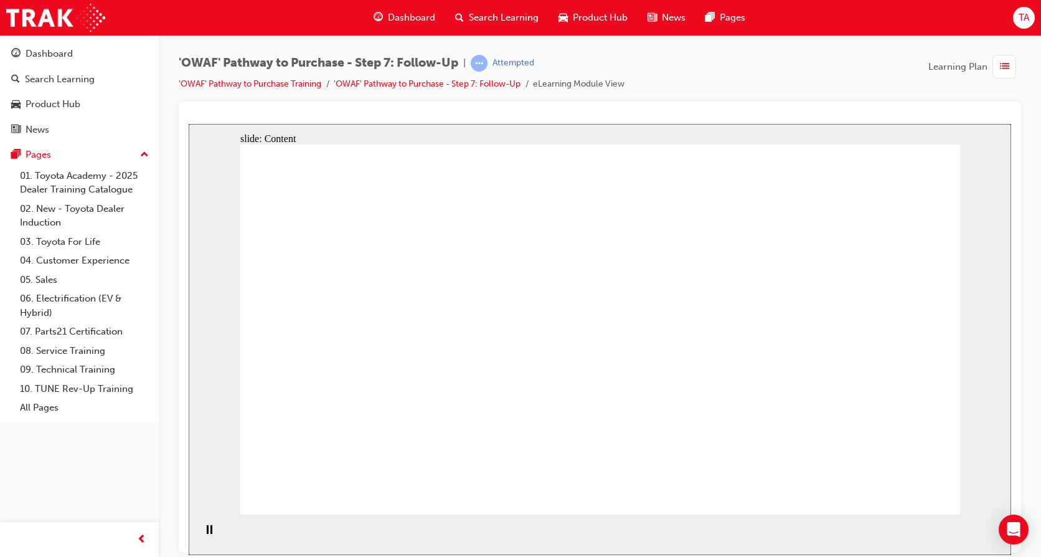
drag, startPoint x: 328, startPoint y: 290, endPoint x: 334, endPoint y: 285, distance: 7.1
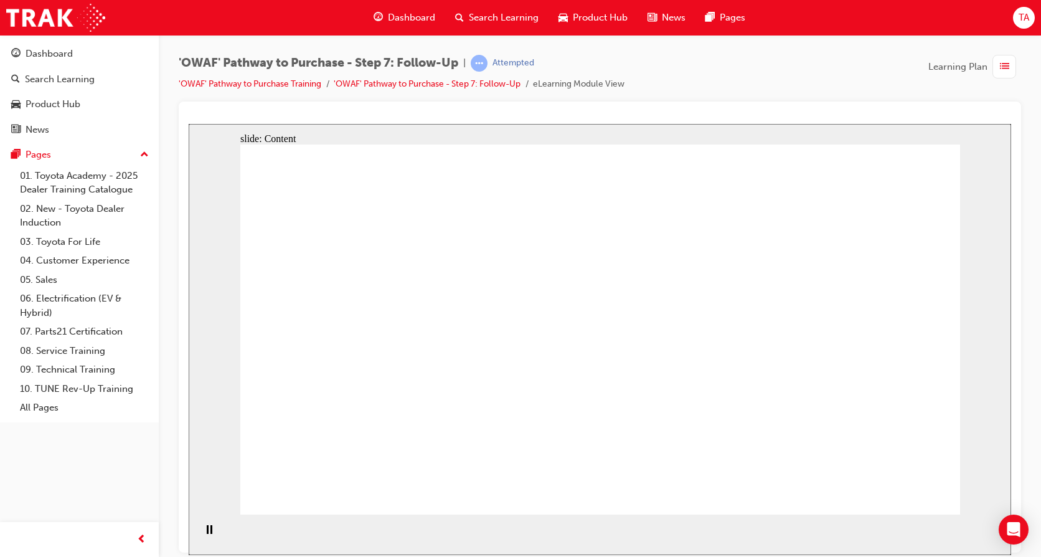
drag, startPoint x: 384, startPoint y: 263, endPoint x: 498, endPoint y: 251, distance: 114.7
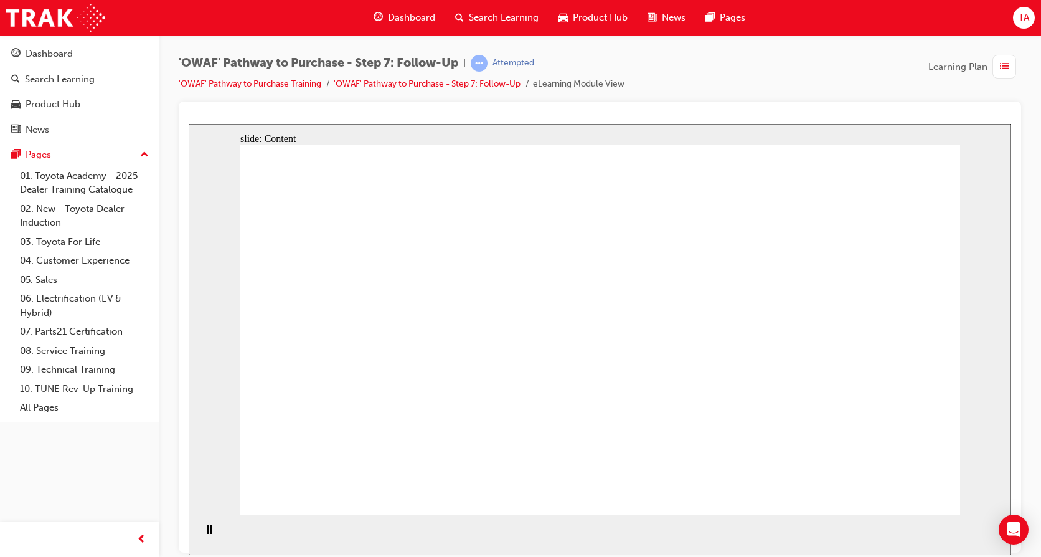
drag, startPoint x: 619, startPoint y: 249, endPoint x: 922, endPoint y: 216, distance: 305.1
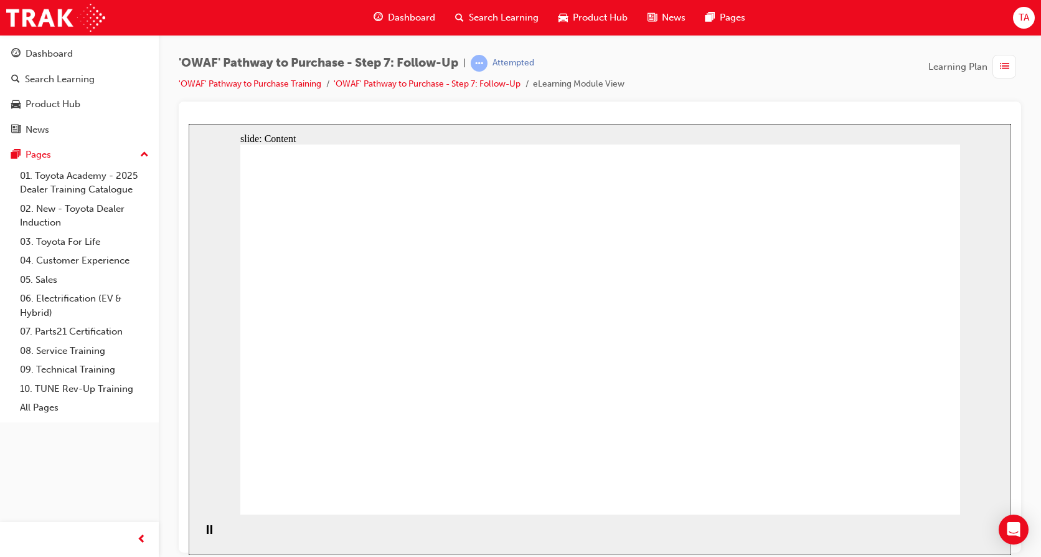
drag, startPoint x: 531, startPoint y: 216, endPoint x: 415, endPoint y: 233, distance: 117.1
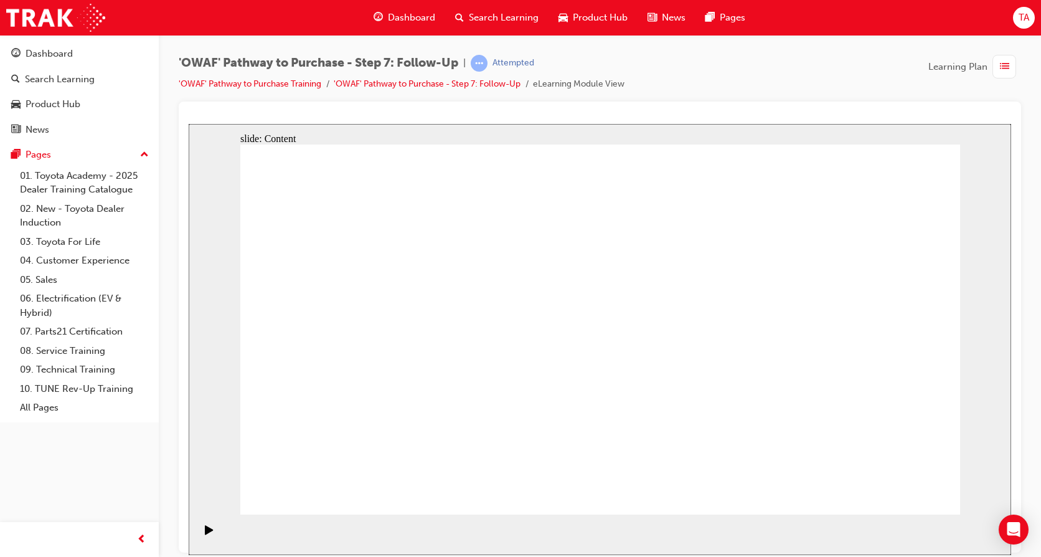
click at [876, 533] on section "Playback Speed 2 1.75 1.5 1.25" at bounding box center [600, 534] width 823 height 40
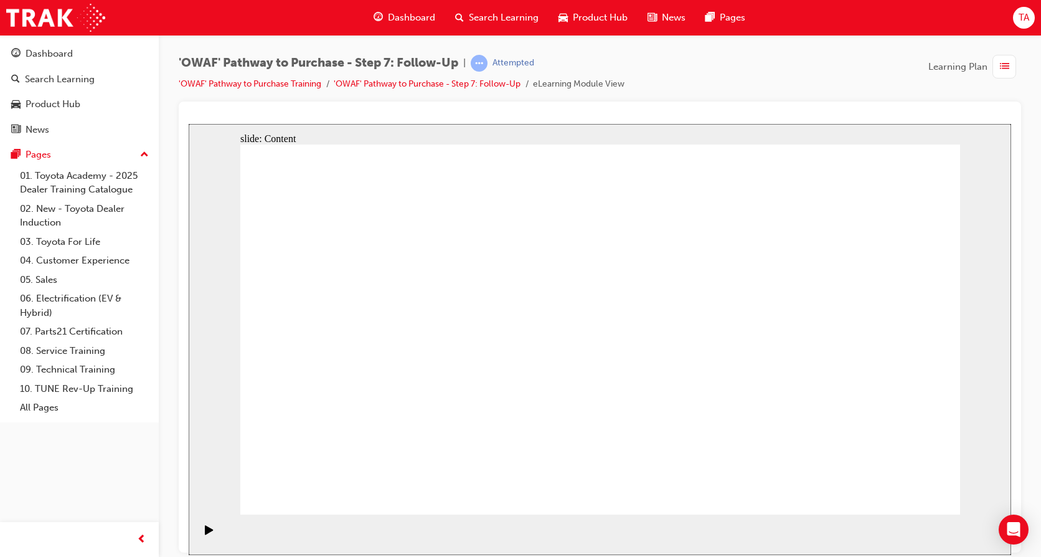
drag, startPoint x: 563, startPoint y: 218, endPoint x: 568, endPoint y: 206, distance: 13.4
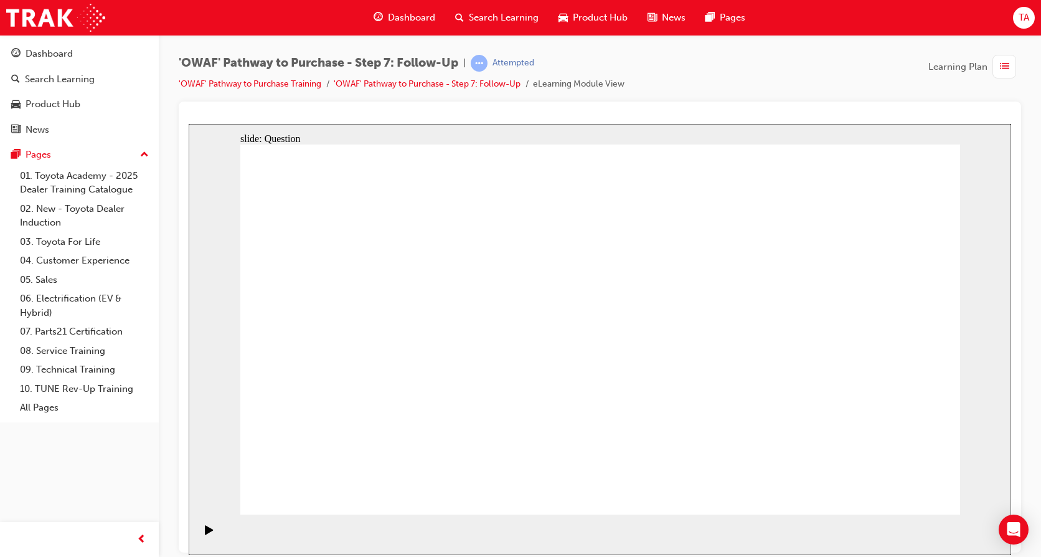
radio input "true"
drag, startPoint x: 483, startPoint y: 426, endPoint x: 607, endPoint y: 292, distance: 182.9
drag, startPoint x: 568, startPoint y: 465, endPoint x: 403, endPoint y: 328, distance: 214.5
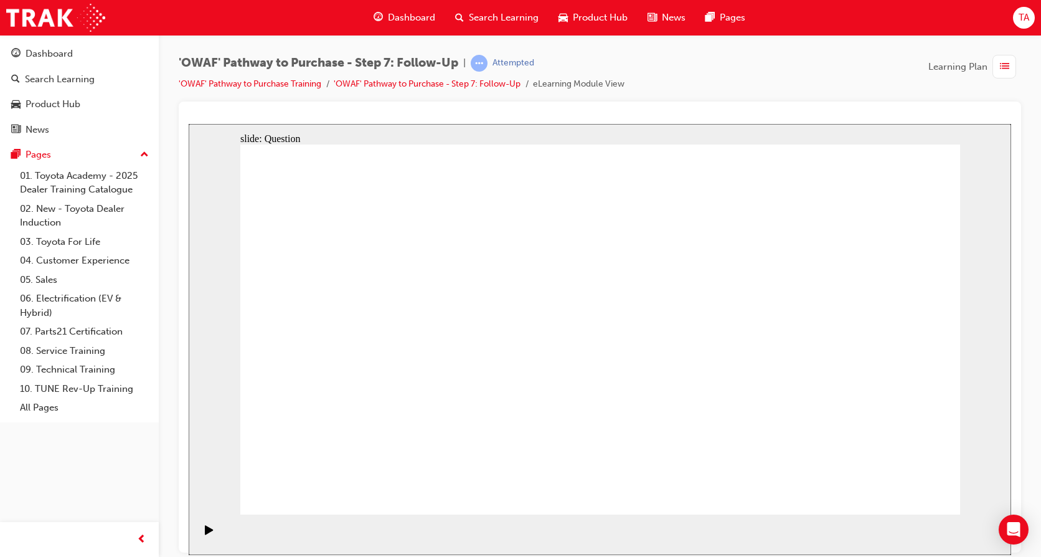
drag, startPoint x: 754, startPoint y: 430, endPoint x: 518, endPoint y: 370, distance: 243.7
radio input "true"
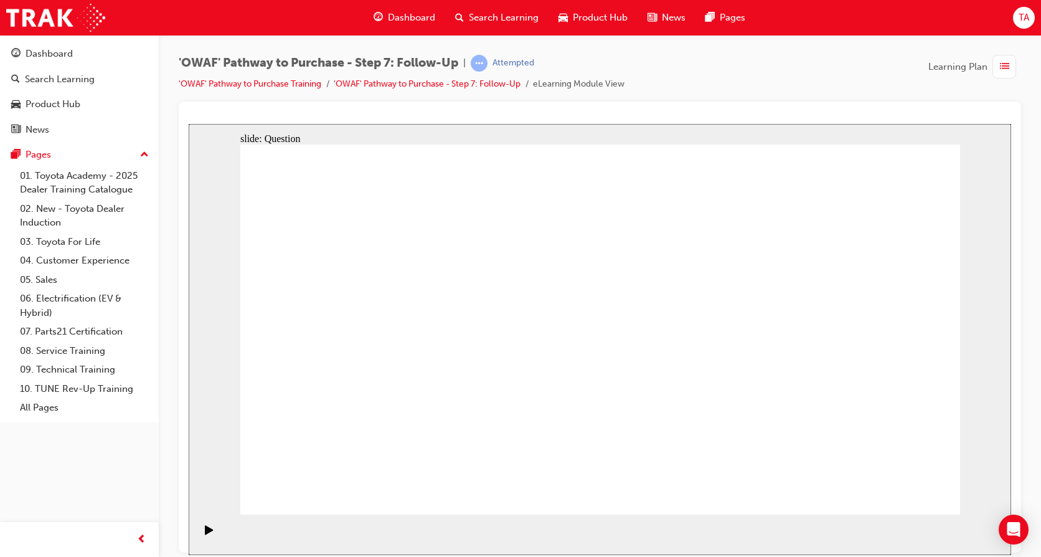
radio input "true"
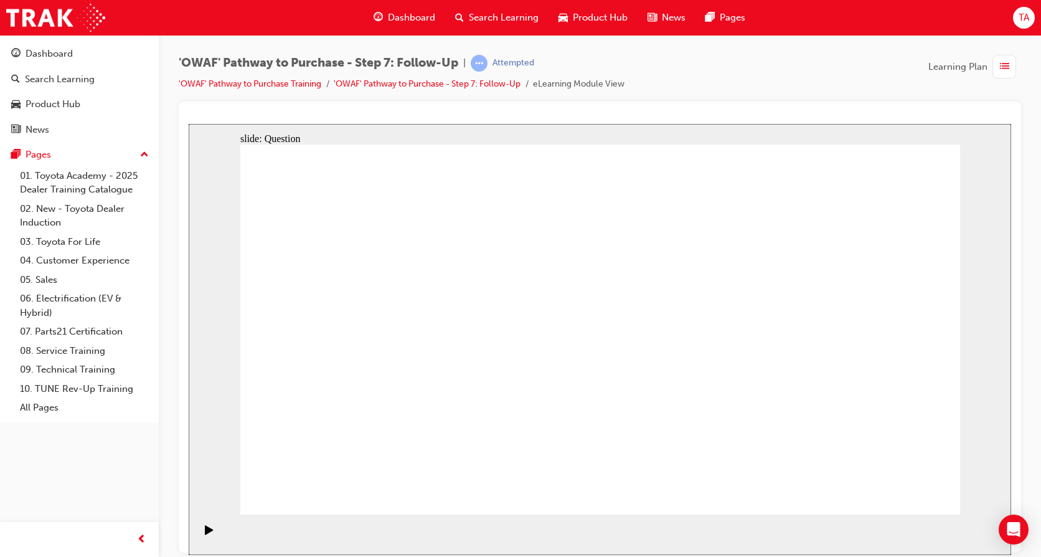
radio input "true"
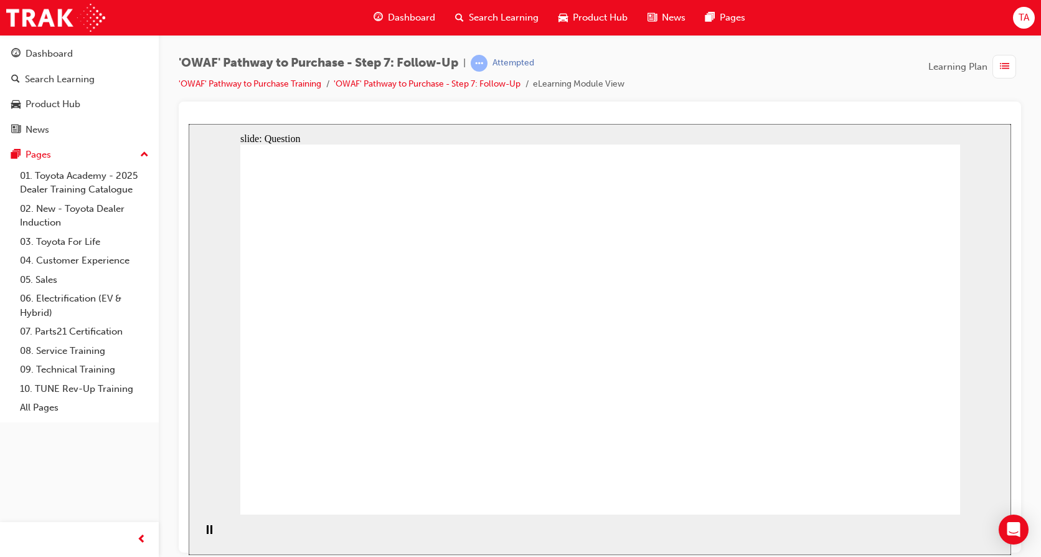
radio input "true"
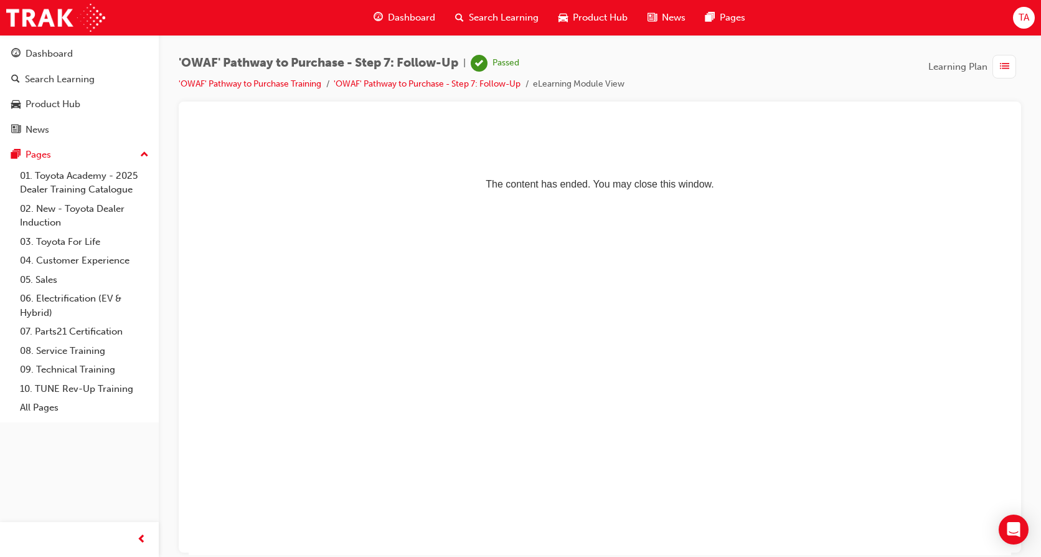
click at [414, 22] on span "Dashboard" at bounding box center [411, 18] width 47 height 14
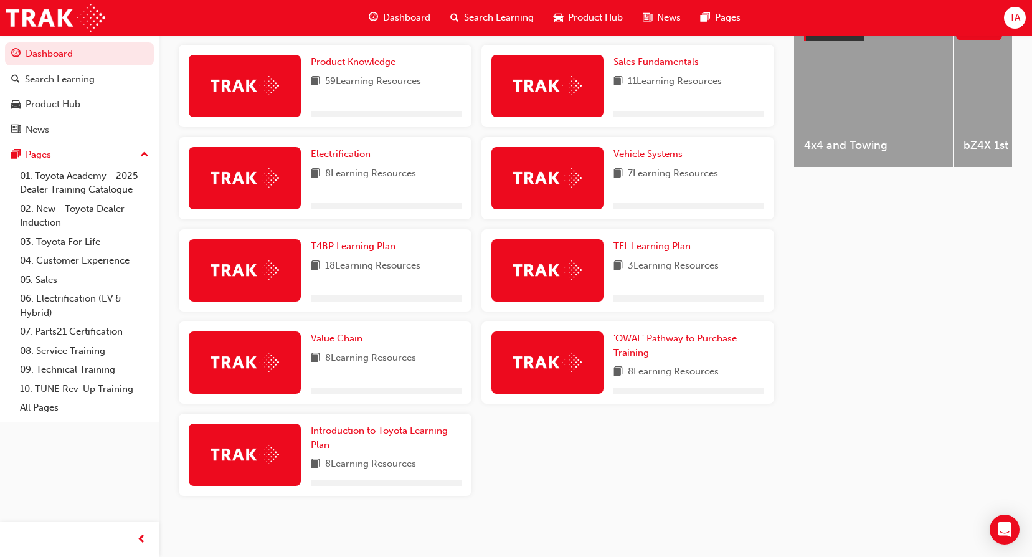
scroll to position [519, 0]
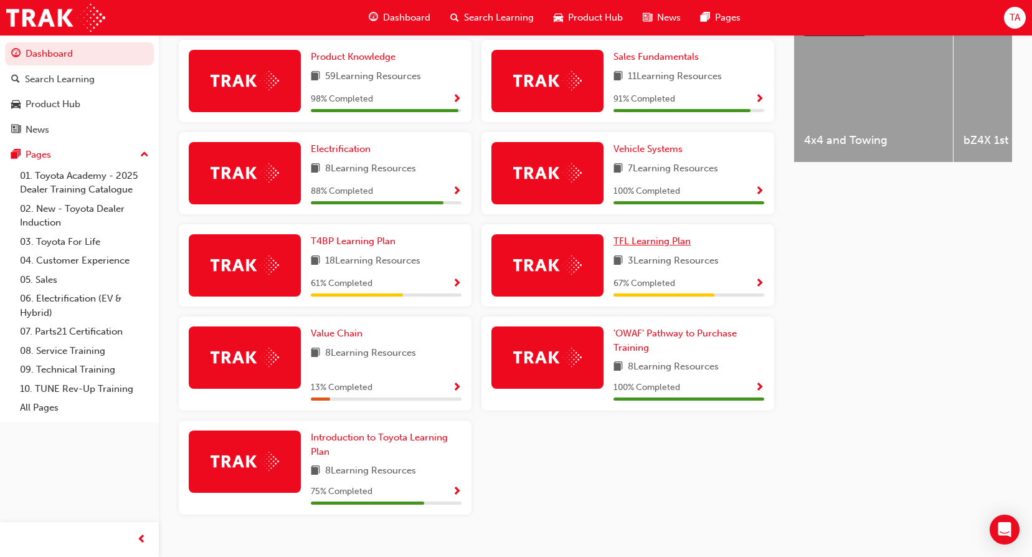
click at [677, 247] on span "TFL Learning Plan" at bounding box center [652, 240] width 77 height 11
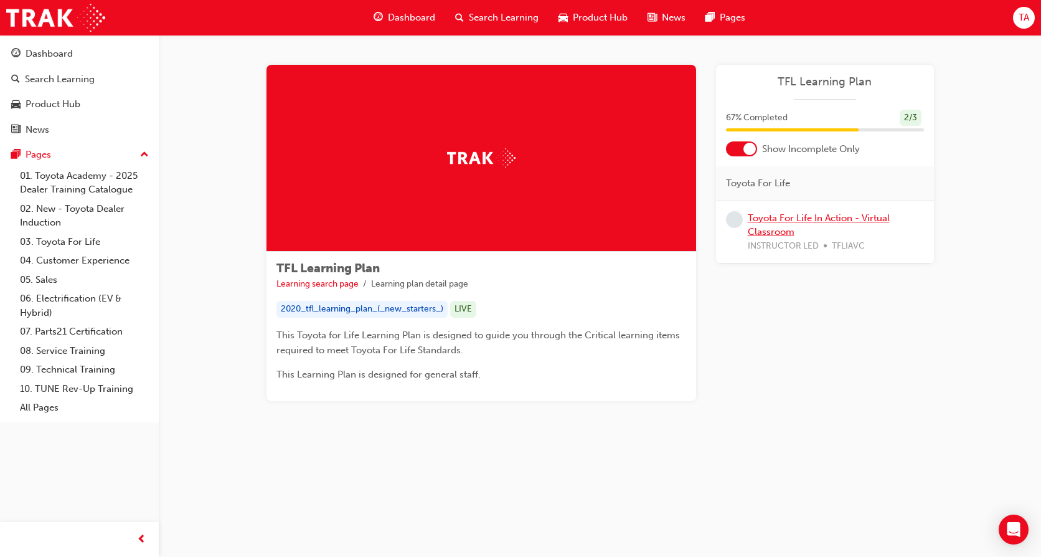
click at [817, 217] on link "Toyota For Life In Action - Virtual Classroom" at bounding box center [819, 225] width 142 height 26
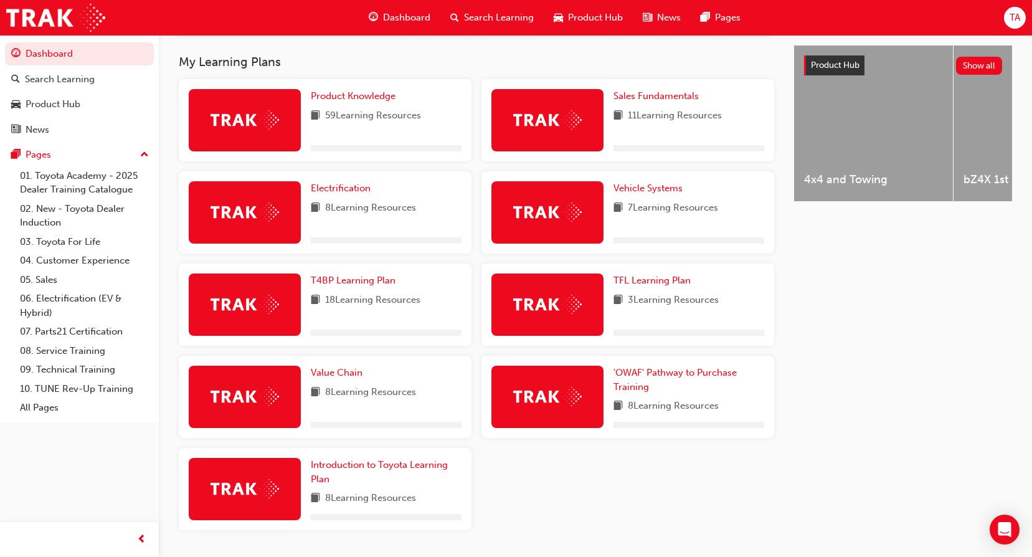
scroll to position [498, 0]
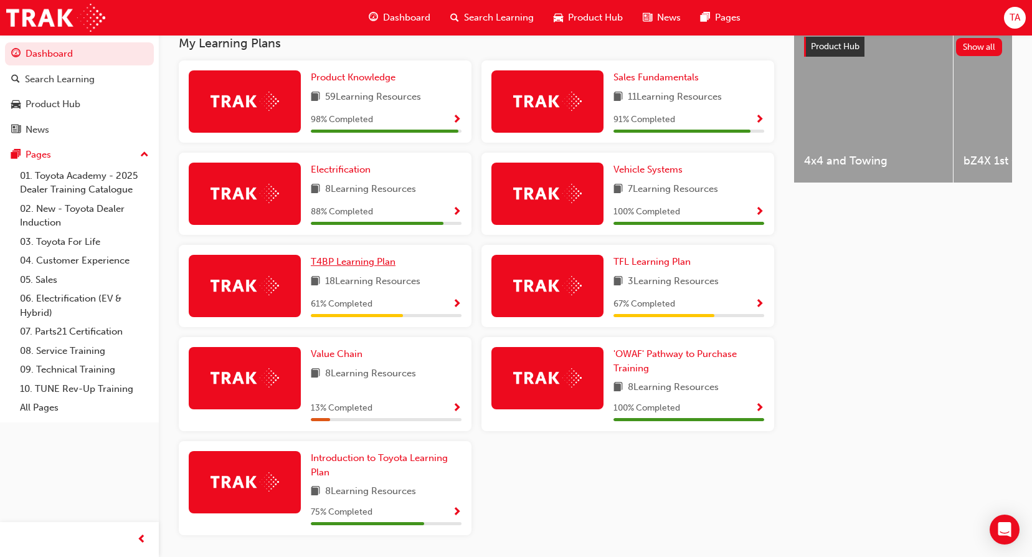
click at [348, 267] on span "T4BP Learning Plan" at bounding box center [353, 261] width 85 height 11
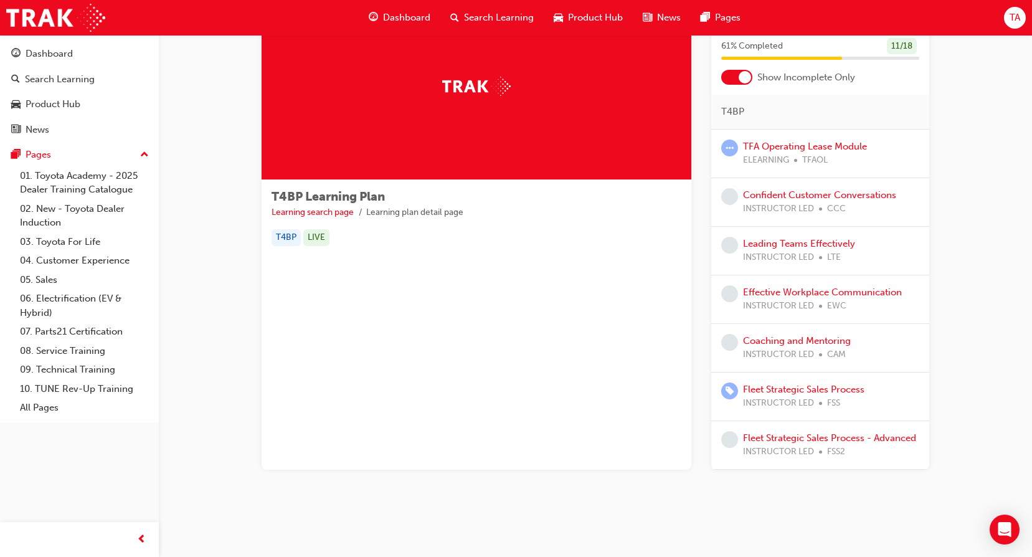
scroll to position [75, 0]
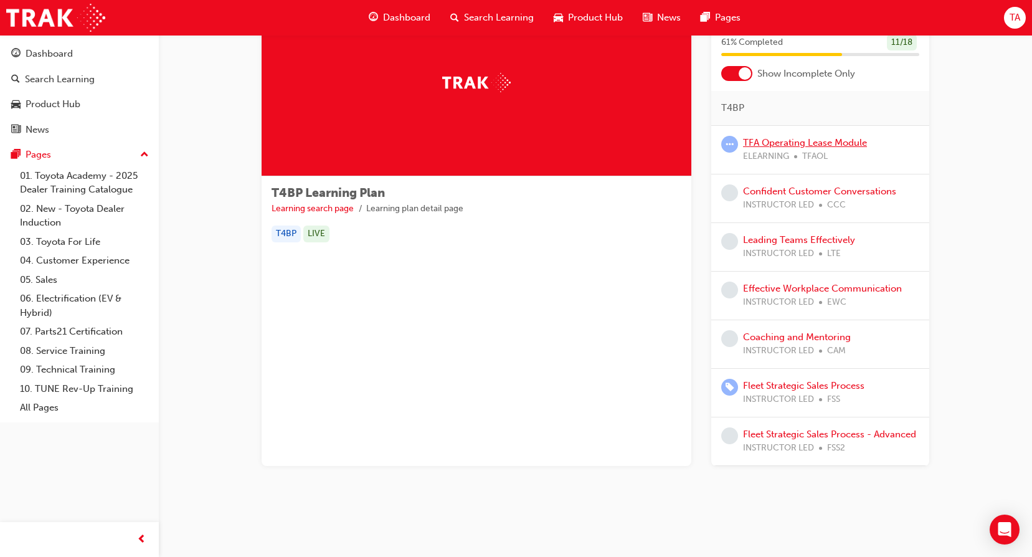
click at [805, 142] on link "TFA Operating Lease Module" at bounding box center [805, 142] width 124 height 11
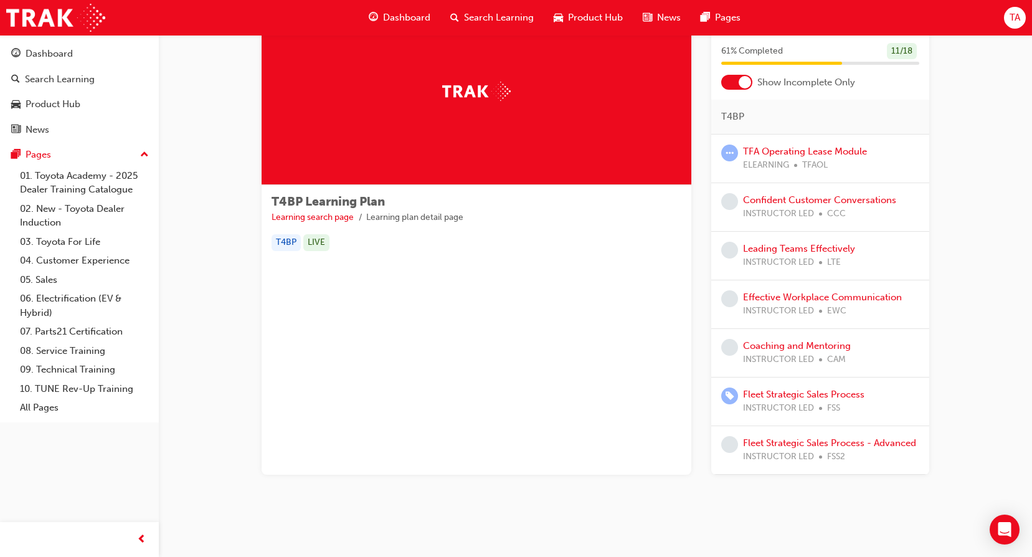
scroll to position [75, 0]
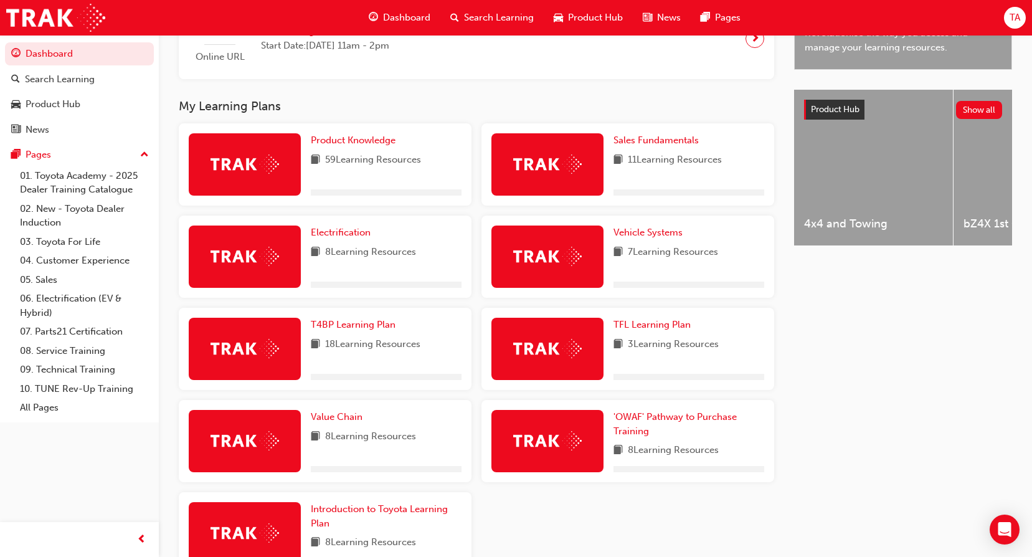
scroll to position [519, 0]
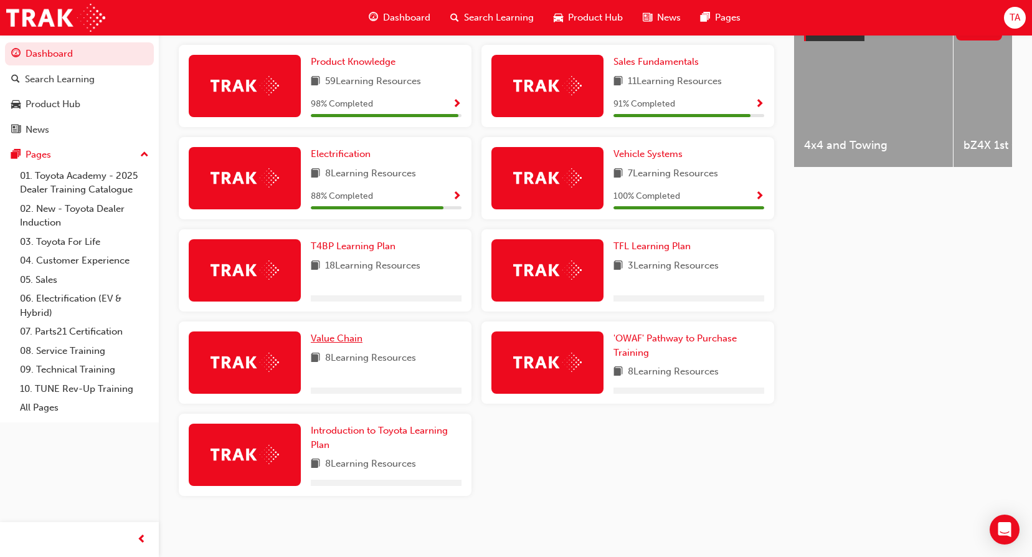
click at [336, 333] on span "Value Chain" at bounding box center [337, 338] width 52 height 11
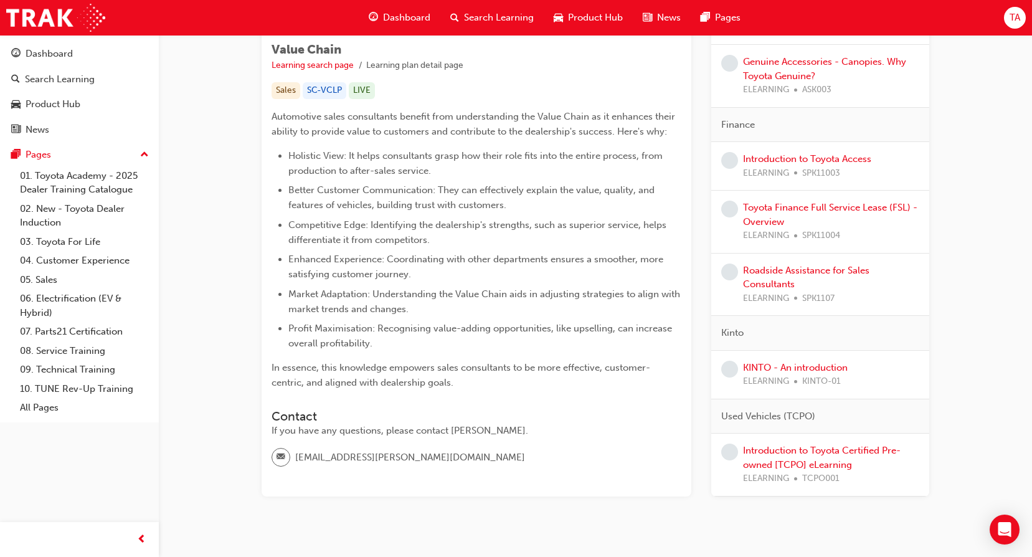
scroll to position [249, 0]
